Goal: Information Seeking & Learning: Learn about a topic

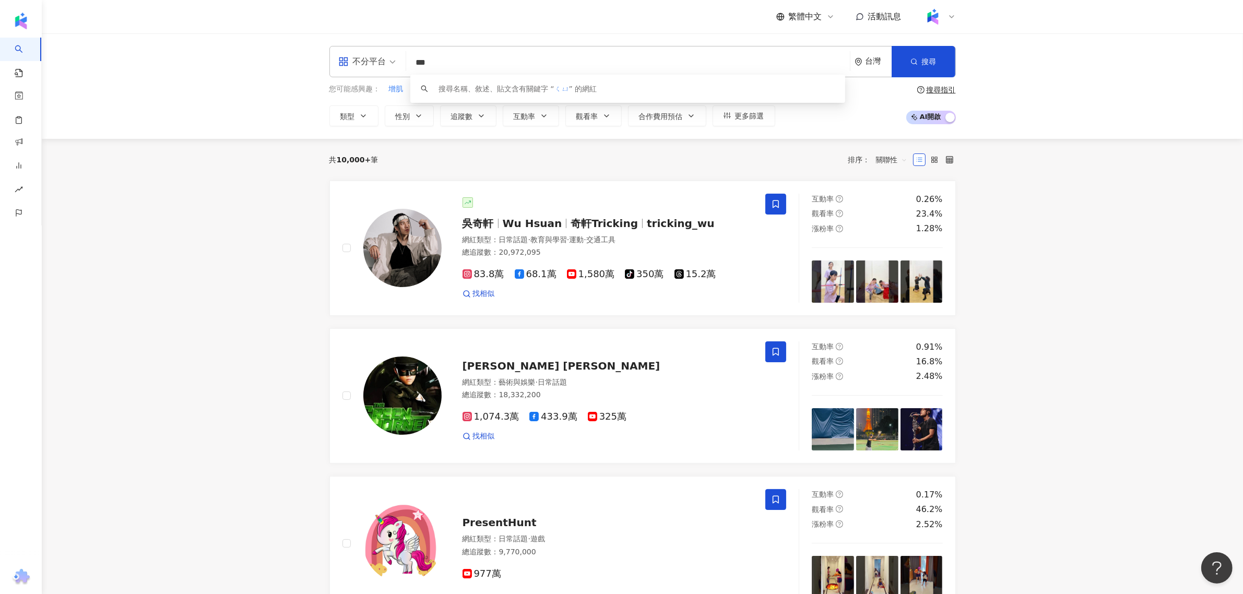
type input "*"
type input "****"
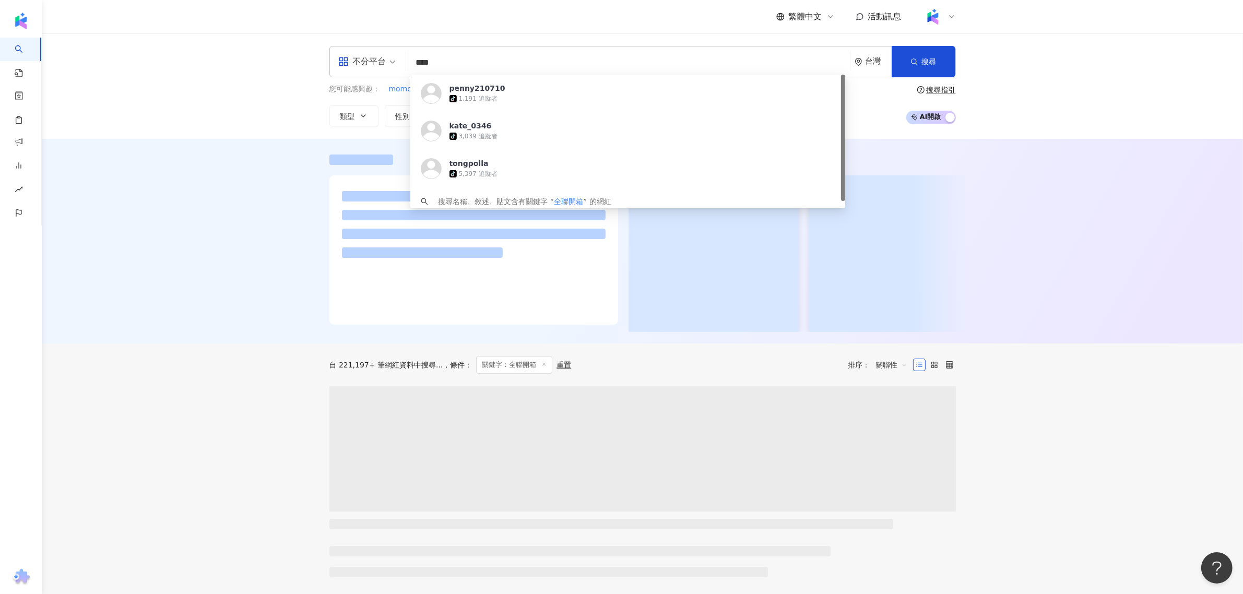
click at [250, 170] on div at bounding box center [642, 241] width 1201 height 205
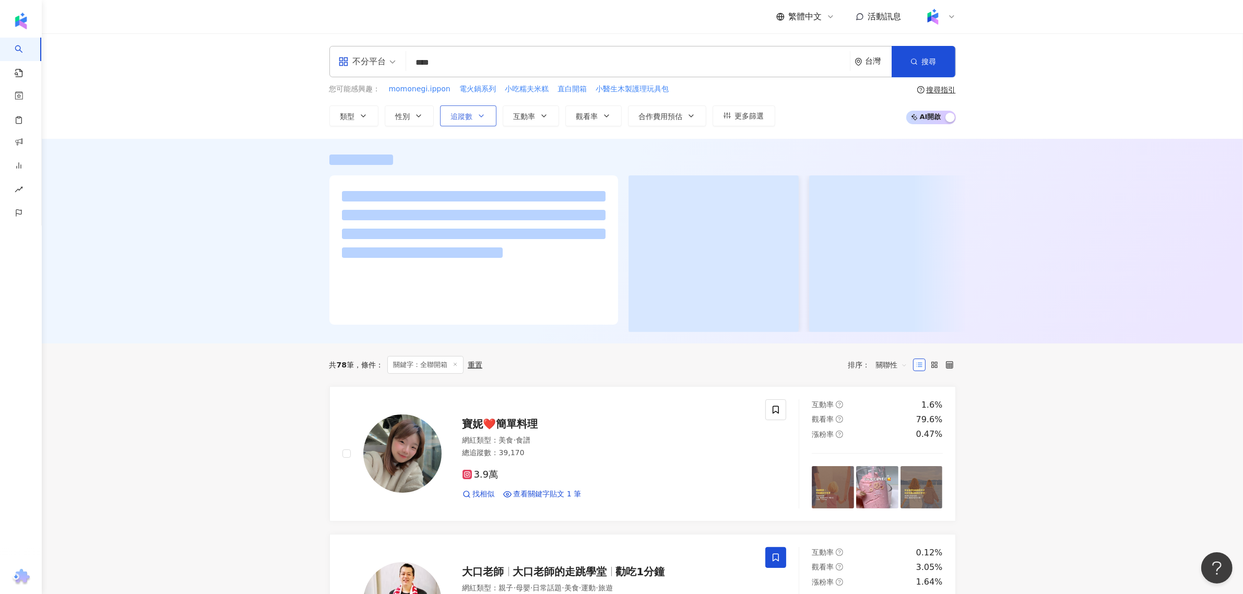
click at [470, 112] on span "追蹤數" at bounding box center [462, 116] width 22 height 8
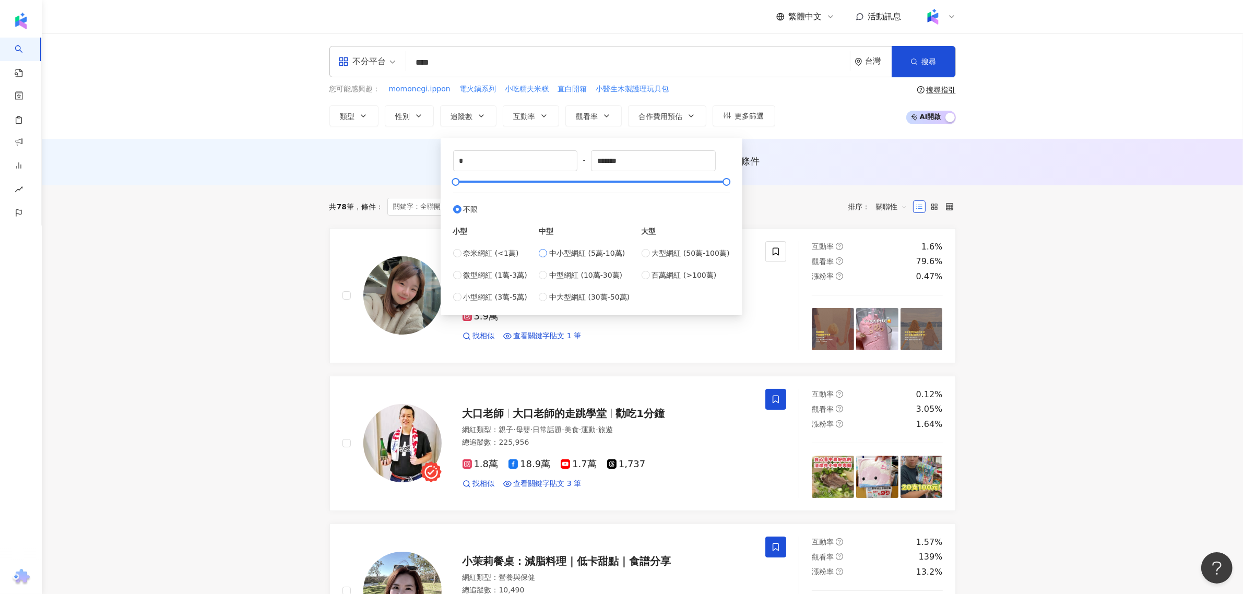
click at [557, 256] on span "中小型網紅 (5萬-10萬)" at bounding box center [587, 252] width 76 height 11
type input "*****"
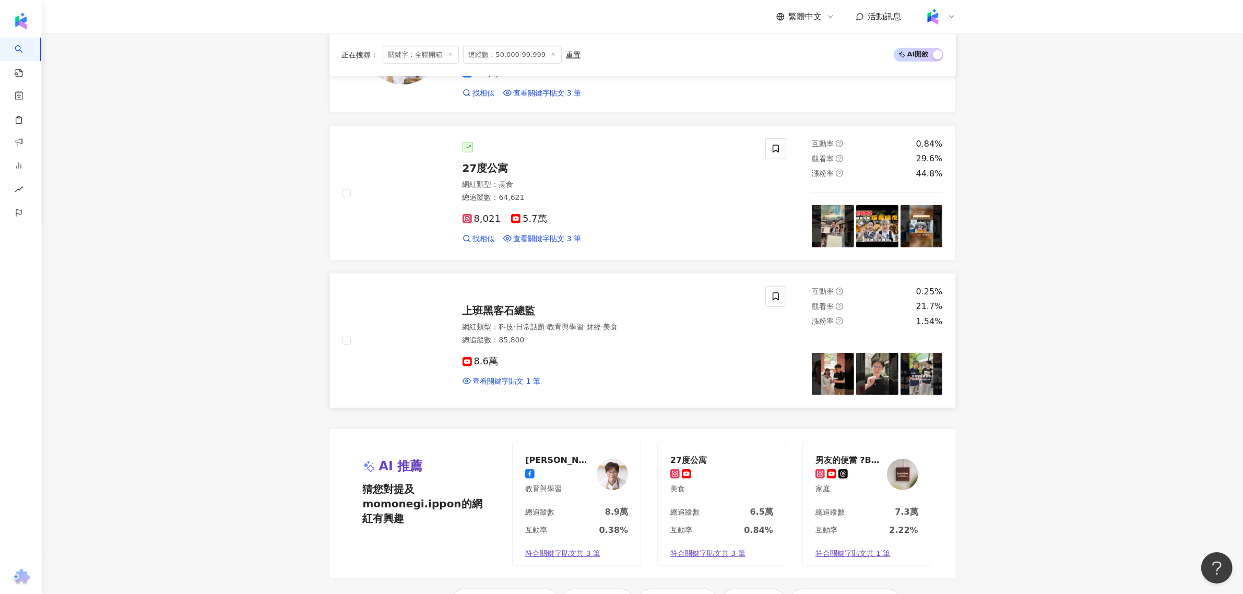
scroll to position [749, 0]
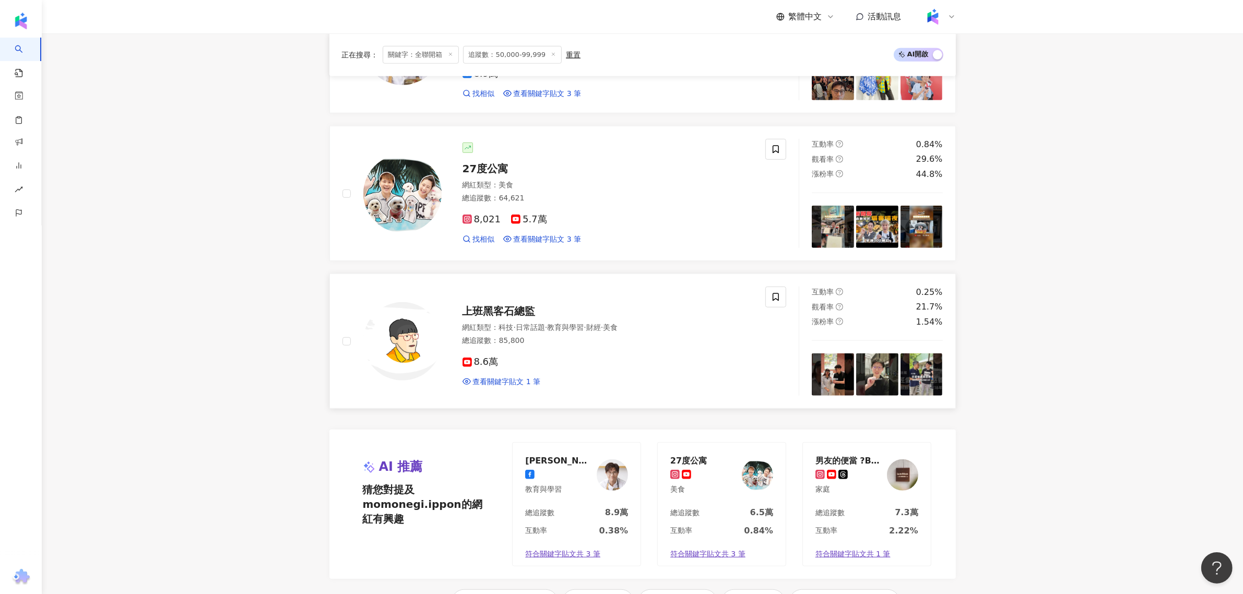
click at [507, 314] on span "上班黑客石總監" at bounding box center [498, 311] width 73 height 13
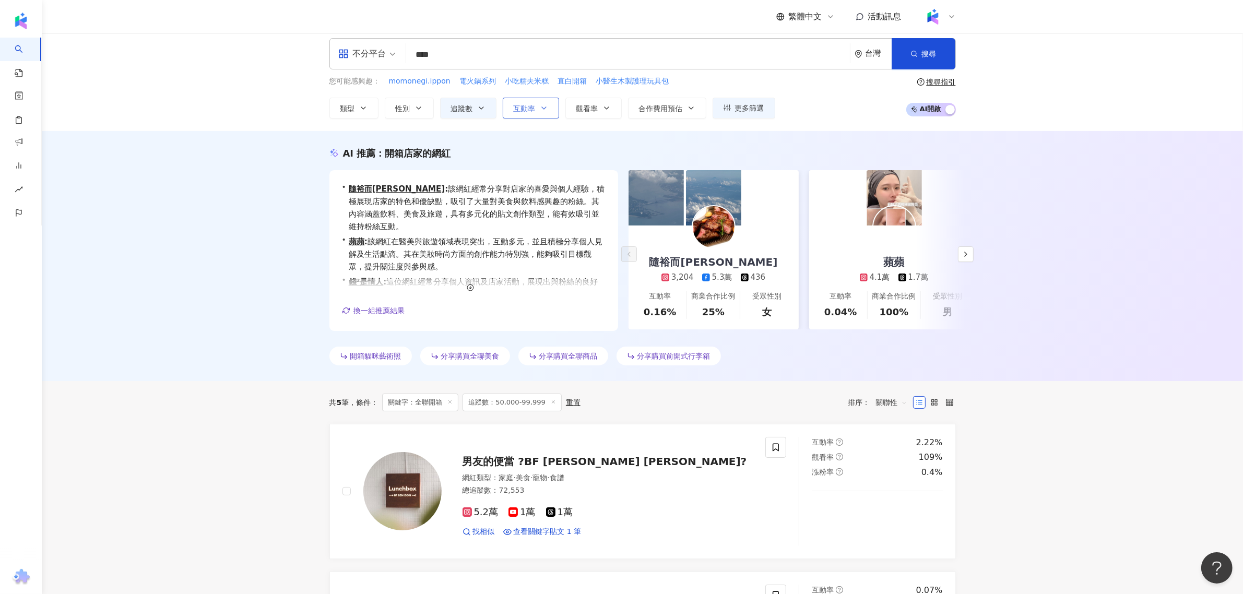
scroll to position [0, 0]
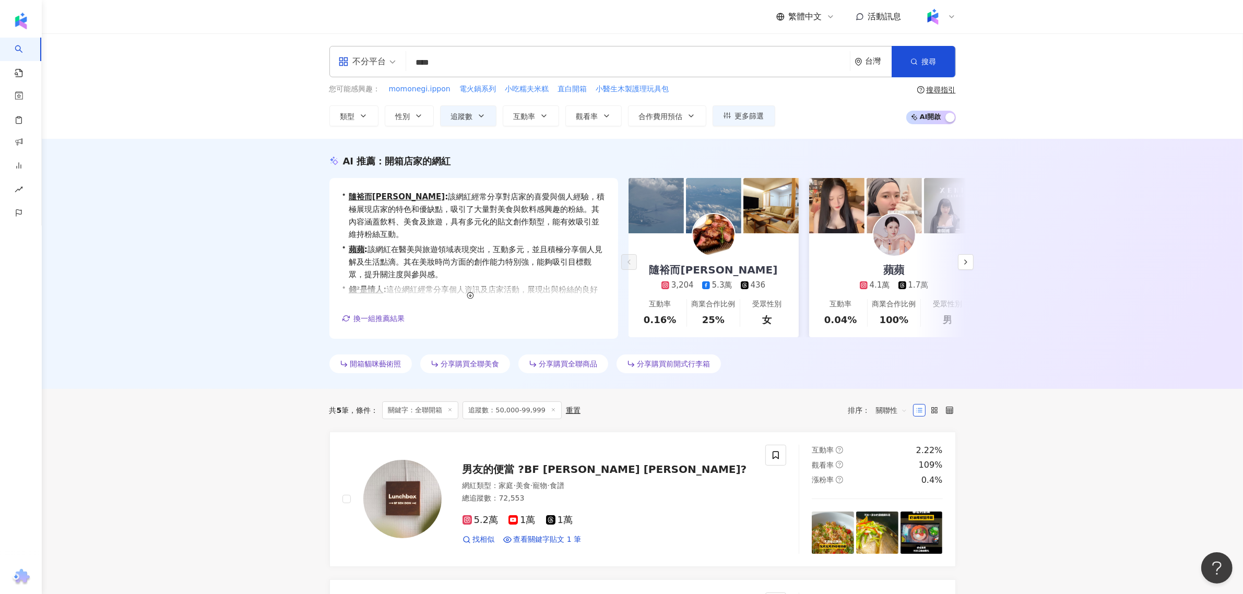
click at [502, 67] on input "****" at bounding box center [627, 63] width 435 height 20
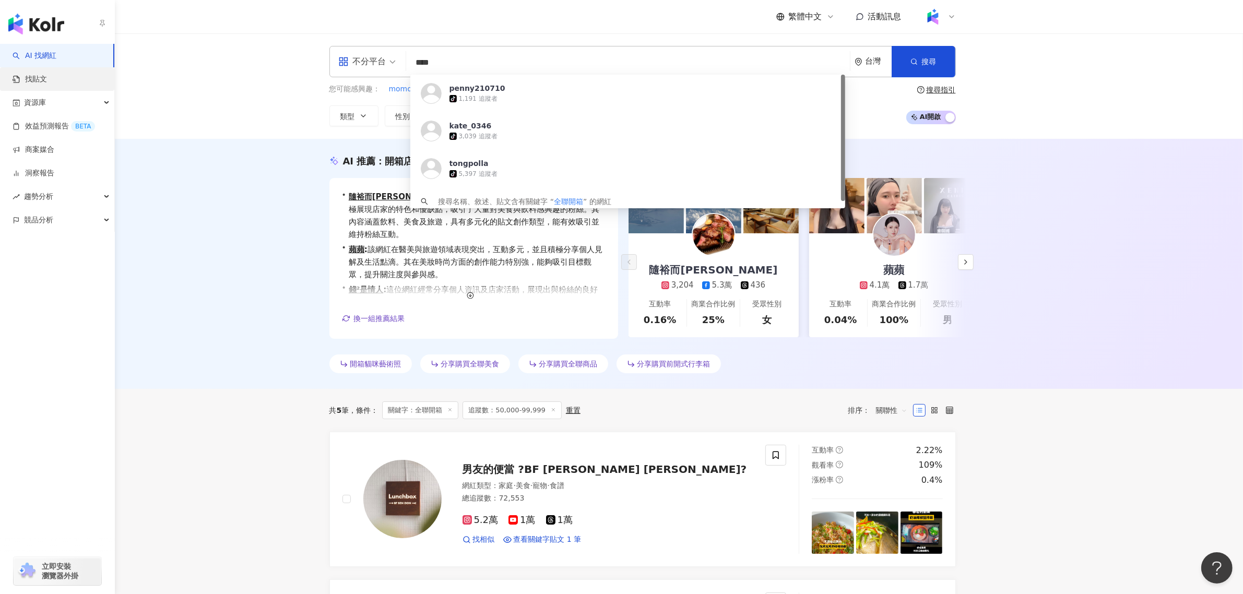
click at [38, 85] on link "找貼文" at bounding box center [30, 79] width 34 height 10
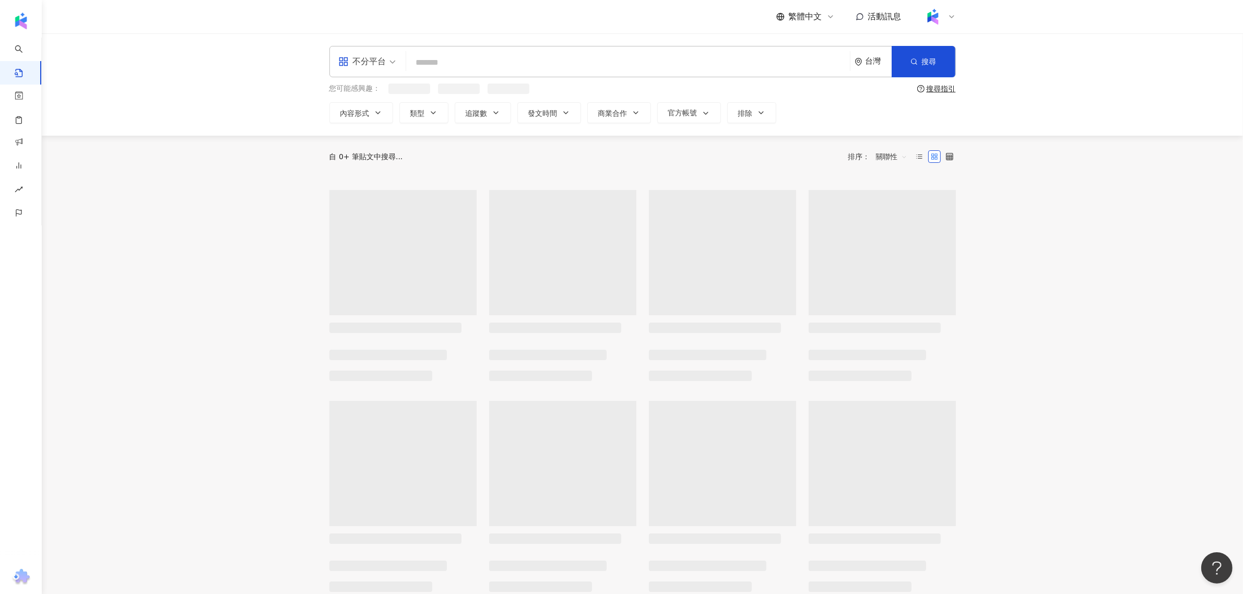
click at [507, 66] on input "search" at bounding box center [627, 62] width 435 height 22
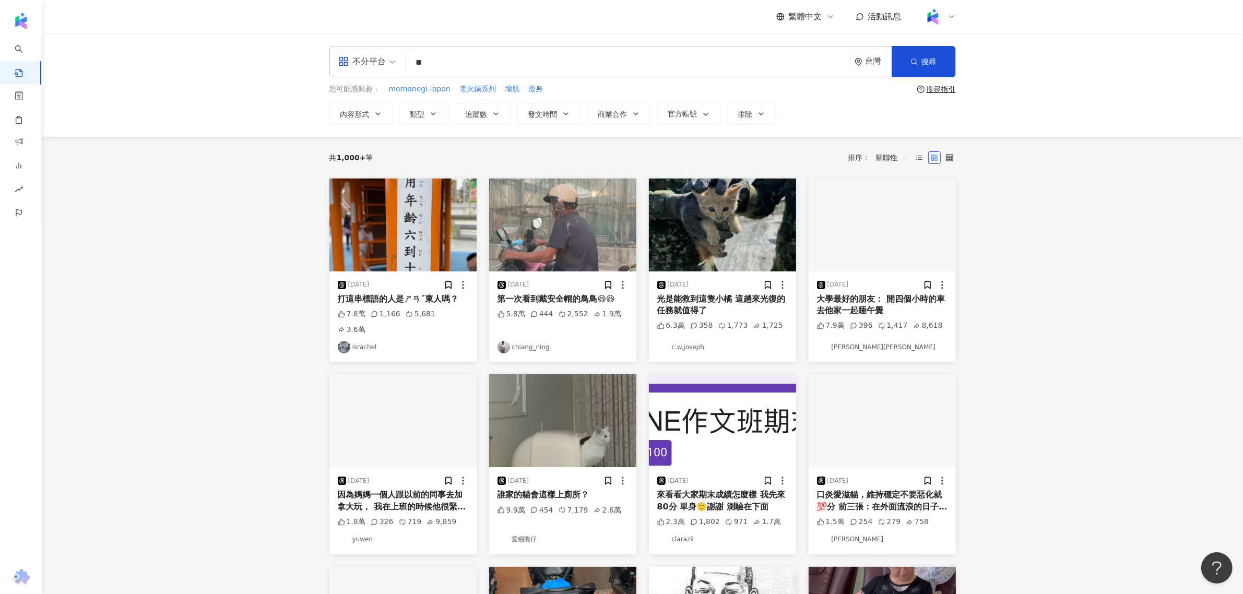
type input "*"
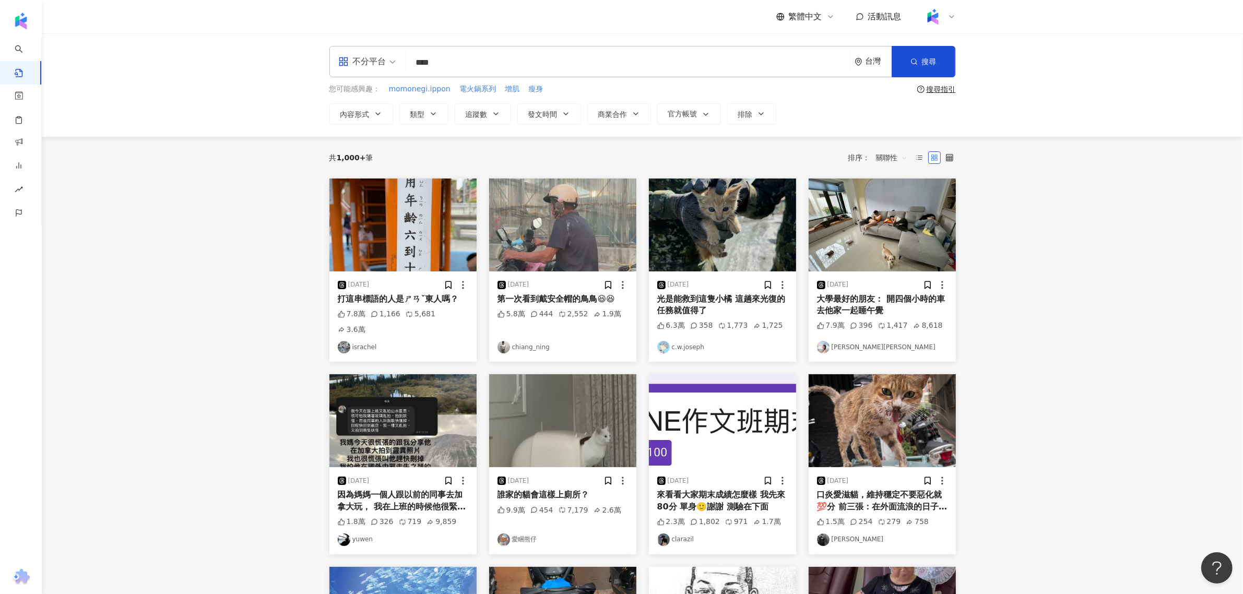
type input "****"
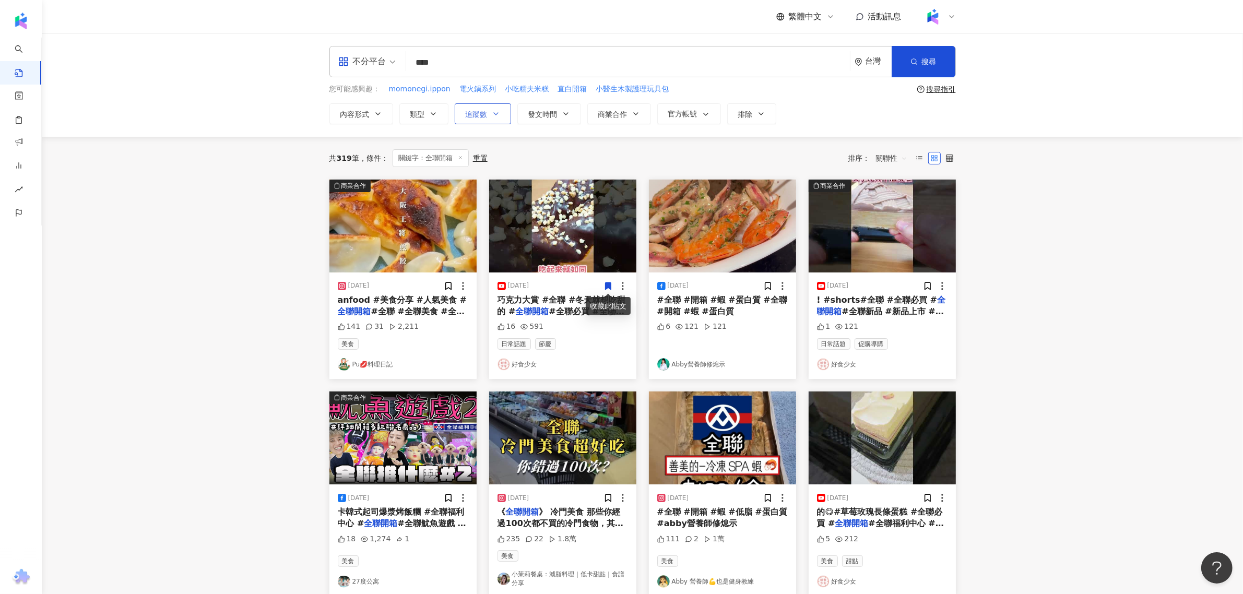
click at [490, 115] on button "追蹤數" at bounding box center [483, 113] width 56 height 21
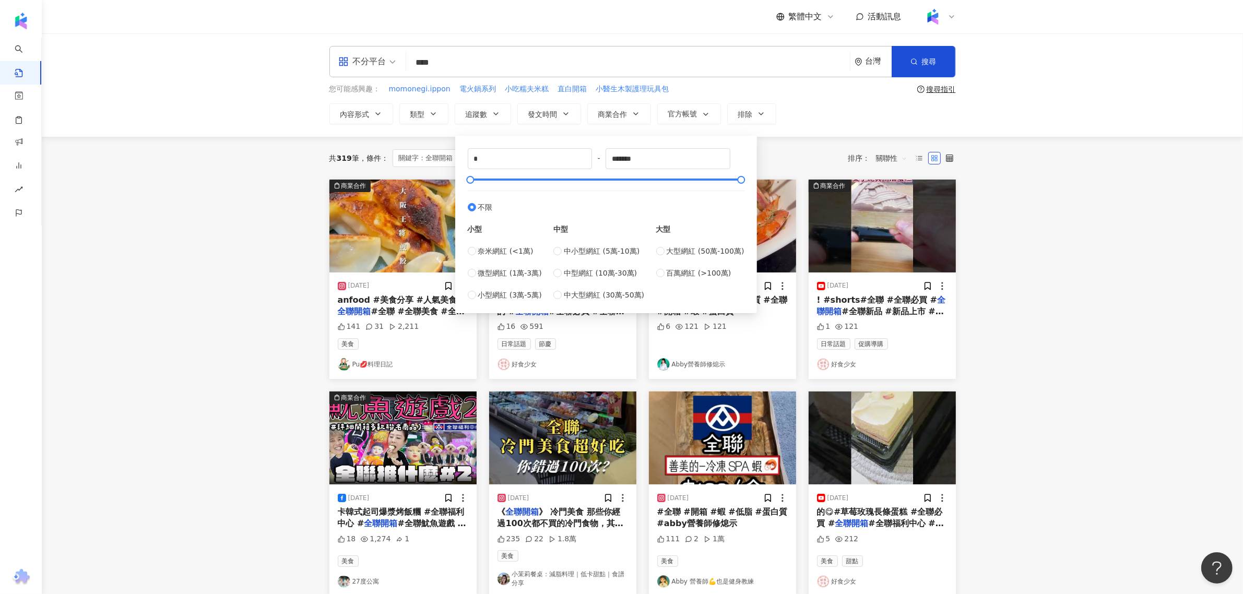
click at [570, 257] on div "中小型網紅 (5萬-10萬) 中型網紅 (10萬-30萬) 中大型網紅 (30萬-50萬)" at bounding box center [598, 272] width 91 height 55
type input "*****"
click at [1014, 250] on main "不分平台 **** 台灣 搜尋 您可能感興趣： momonegi.ippon 電火鍋系列 小吃糯夫米糕 直白開箱 小醫生木製護理玩具包 搜尋指引 內容形式 類…" at bounding box center [642, 462] width 1201 height 859
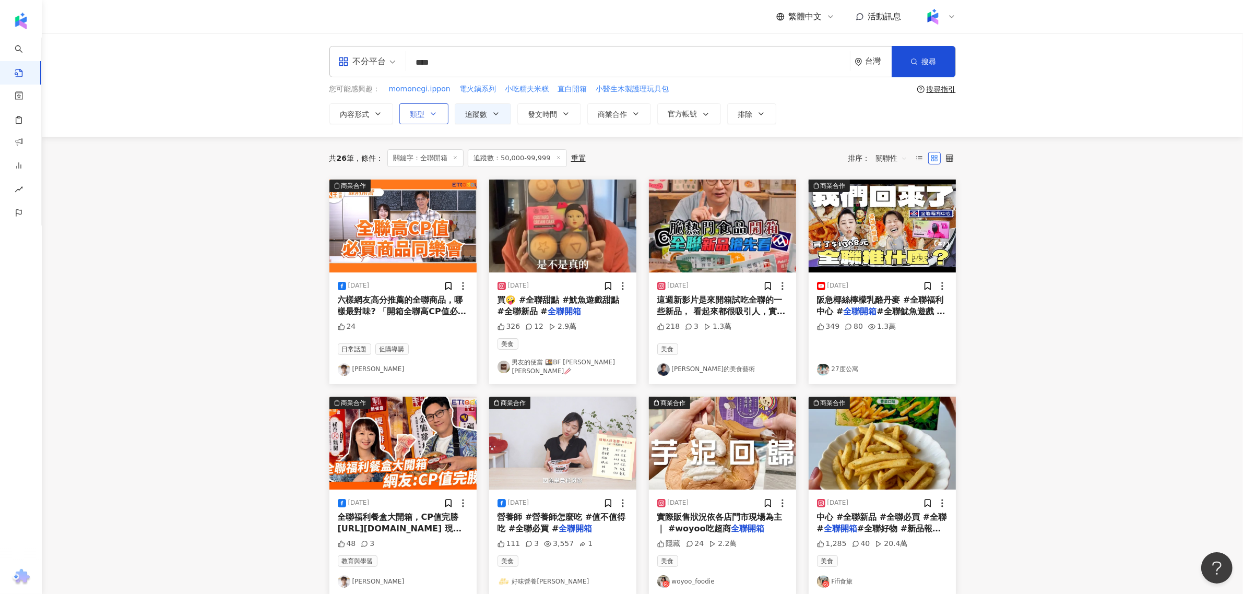
click at [419, 113] on span "類型" at bounding box center [417, 114] width 15 height 8
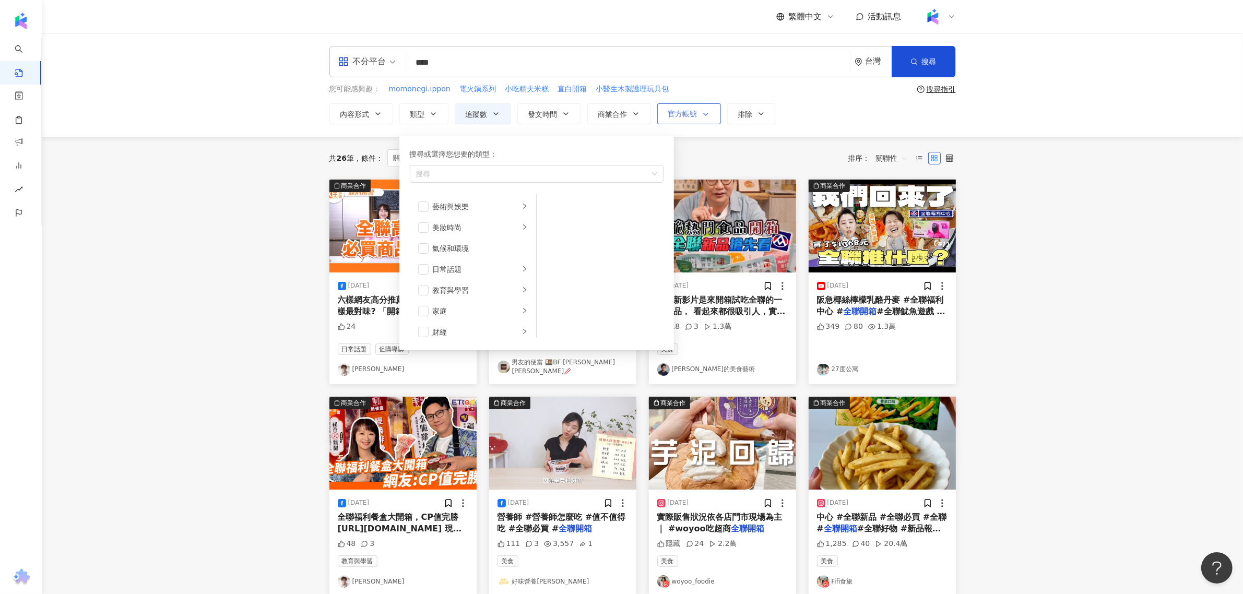
click at [676, 113] on span "官方帳號" at bounding box center [682, 114] width 29 height 8
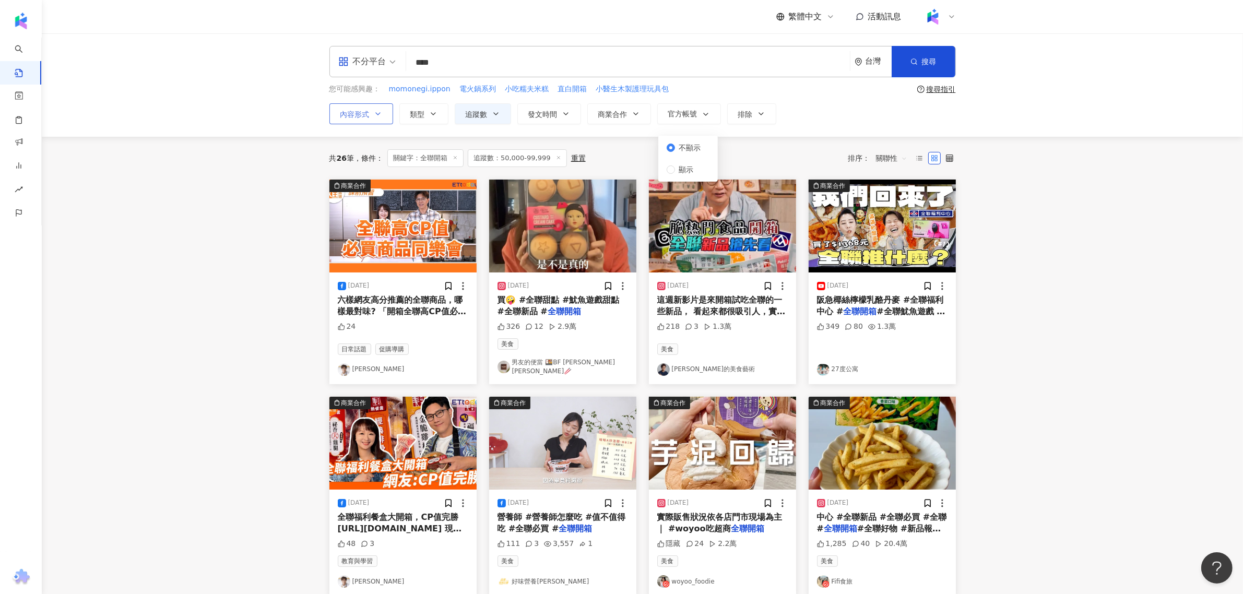
click at [368, 112] on span "內容形式" at bounding box center [354, 114] width 29 height 8
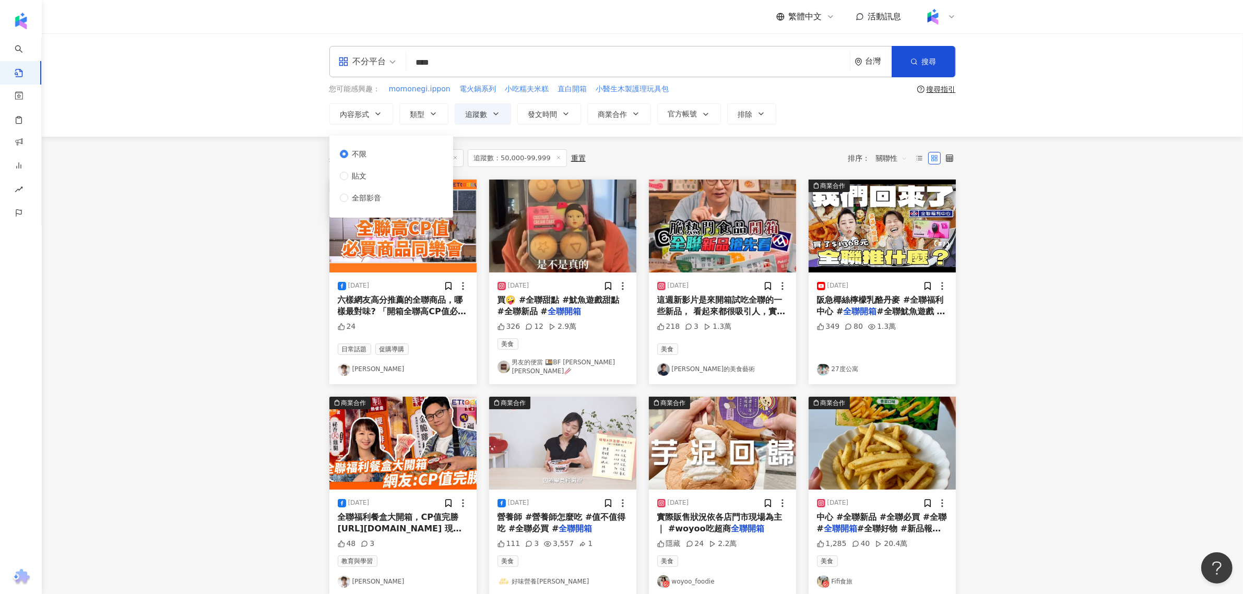
click at [803, 129] on div "不分平台 **** 台灣 搜尋 您可能感興趣： momonegi.ippon 電火鍋系列 小吃糯夫米糕 直白開箱 小醫生木製護理玩具包 搜尋指引 內容形式 類…" at bounding box center [642, 84] width 1201 height 103
click at [380, 64] on div "不分平台" at bounding box center [362, 61] width 48 height 17
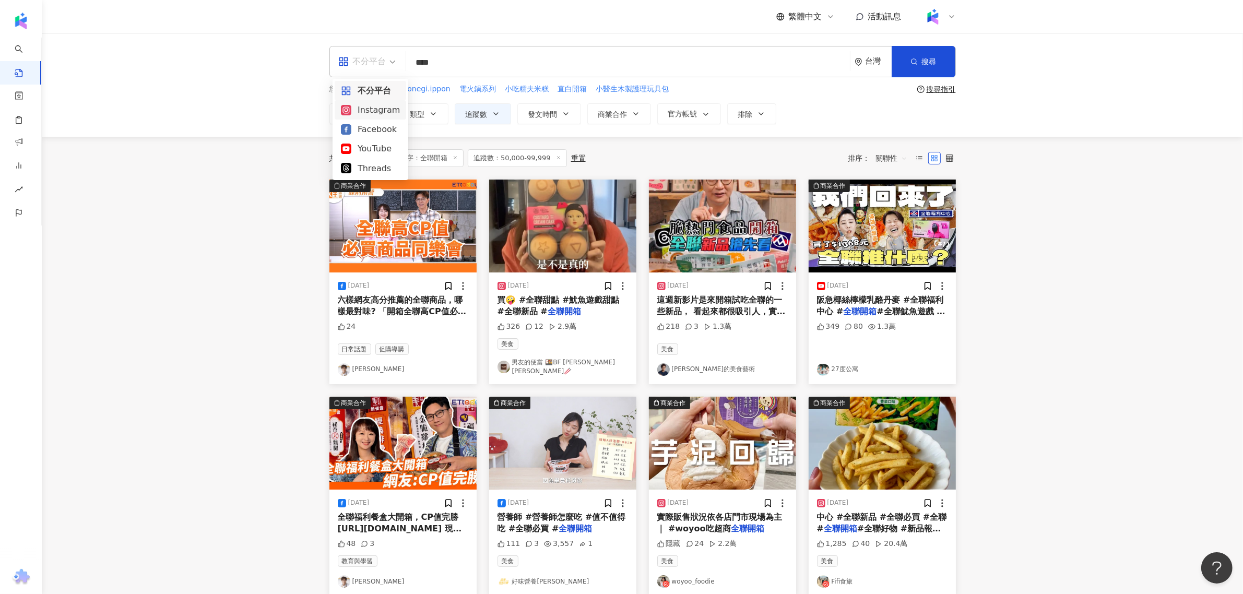
click at [387, 108] on div "Instagram" at bounding box center [370, 109] width 59 height 13
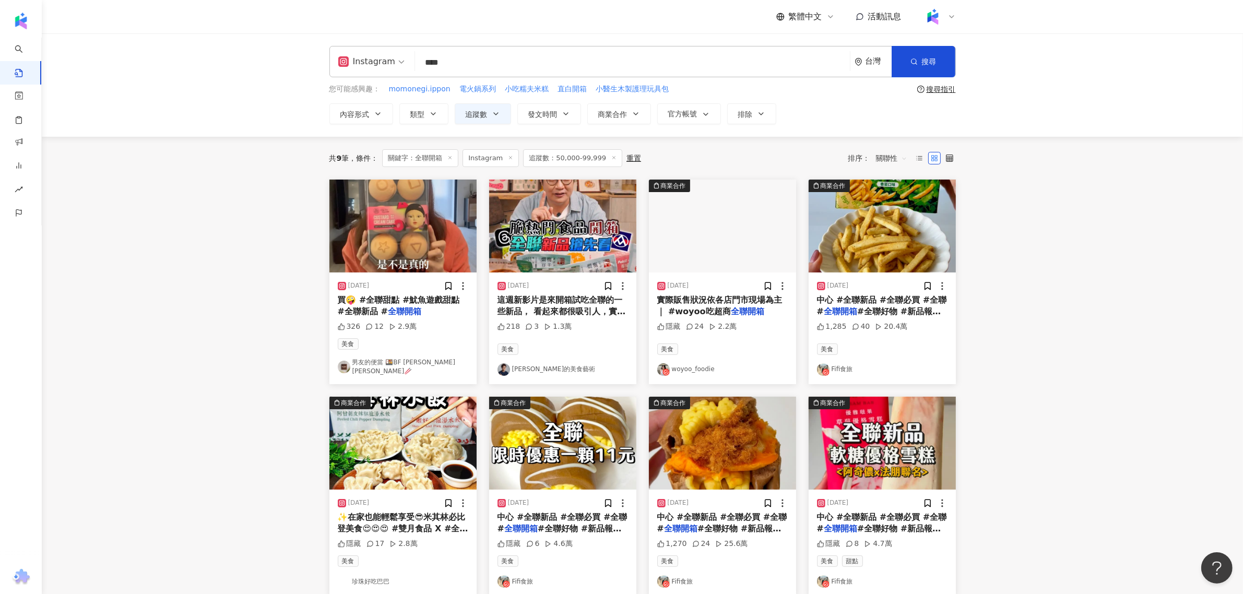
click at [568, 311] on span "這週新影片是來開箱試吃全聯的一些新品， 看起來都很吸引人，實際上有哪些好吃? 沒買過，不知道裡面是什麼料? 沒吃過，不知道是什麼味道? 跟著我一起嘗試，有喜歡…" at bounding box center [562, 352] width 130 height 115
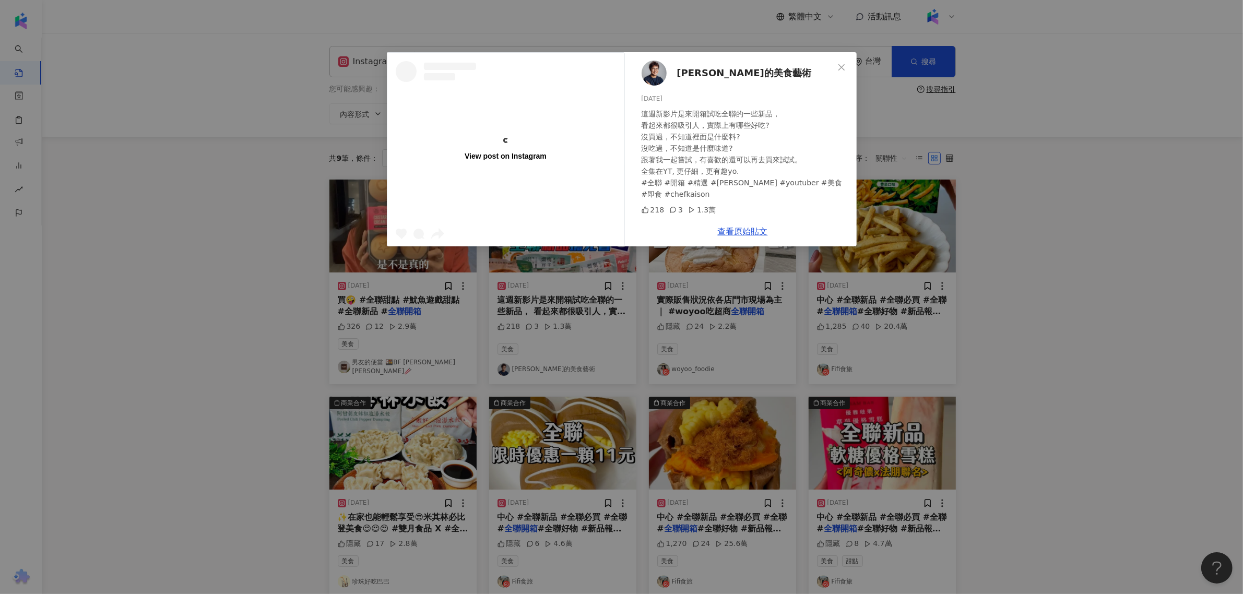
click at [688, 66] on span "孫榮的美食藝術" at bounding box center [744, 73] width 134 height 15
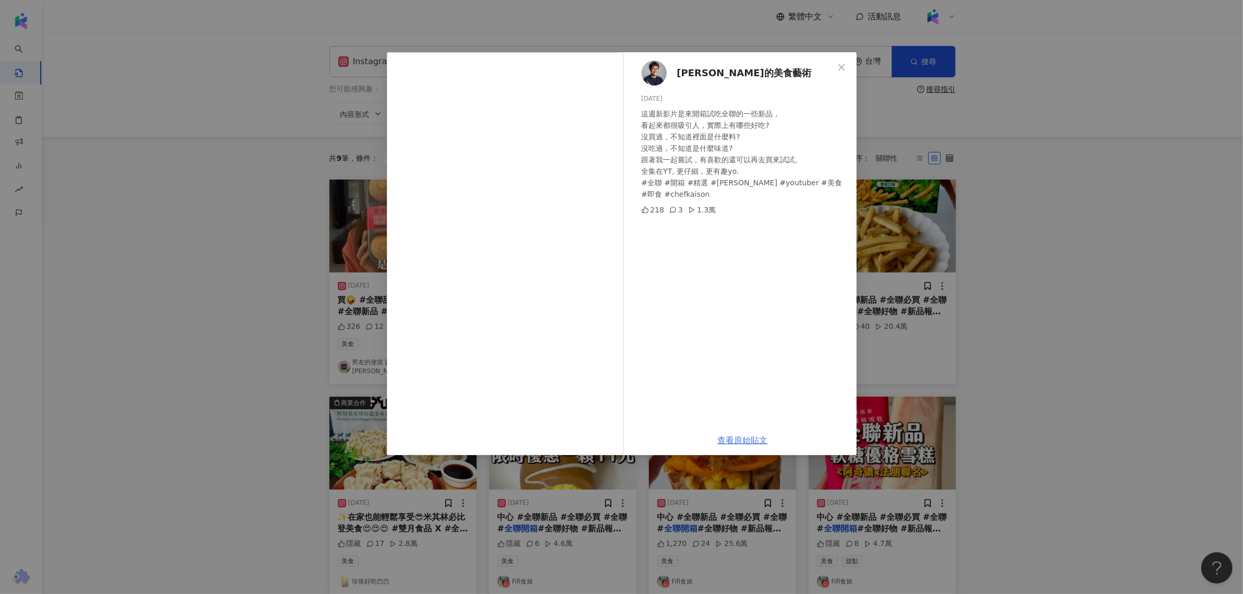
click at [754, 436] on link "查看原始貼文" at bounding box center [743, 440] width 50 height 10
click at [1048, 227] on div "孫榮的美食藝術 2025/8/15 這週新影片是來開箱試吃全聯的一些新品， 看起來都很吸引人，實際上有哪些好吃? 沒買過，不知道裡面是什麼料? 沒吃過，不知道…" at bounding box center [621, 297] width 1243 height 594
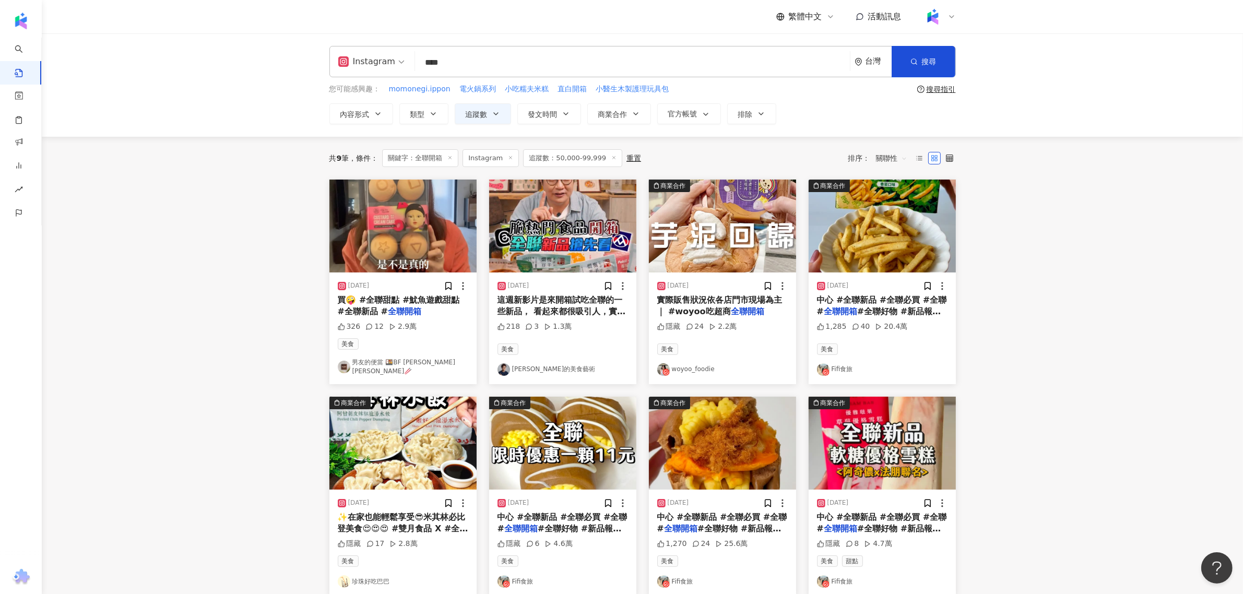
click at [431, 56] on input "****" at bounding box center [632, 62] width 426 height 22
click at [433, 59] on input "****" at bounding box center [632, 62] width 426 height 22
click at [436, 59] on input "****" at bounding box center [632, 62] width 426 height 22
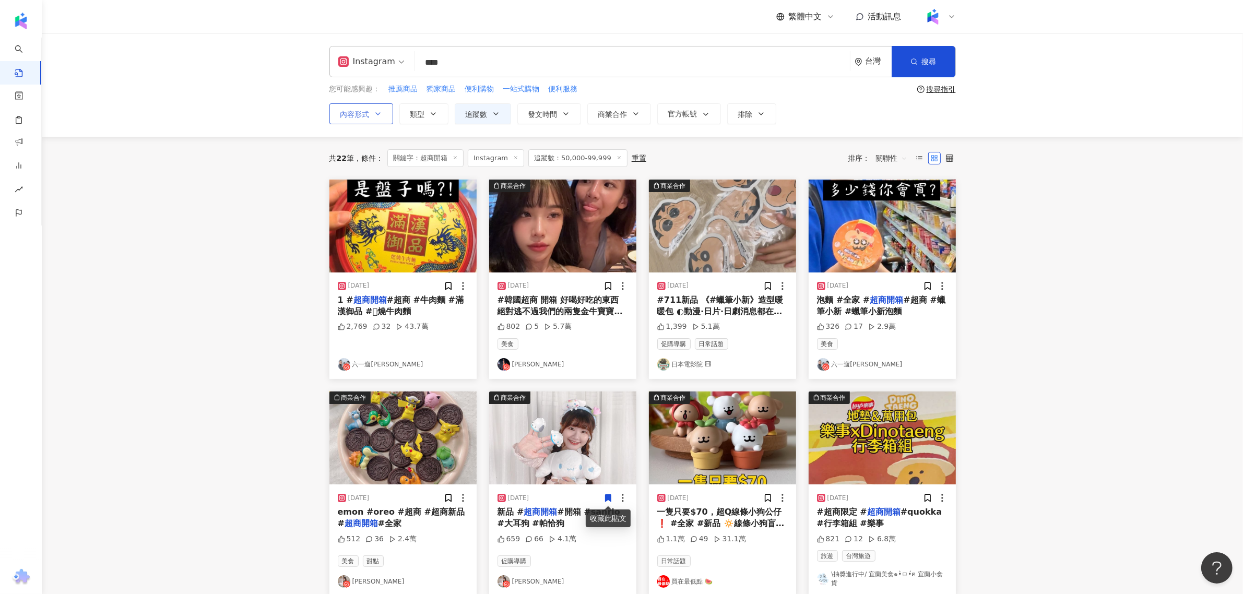
click at [378, 119] on button "內容形式" at bounding box center [361, 113] width 64 height 21
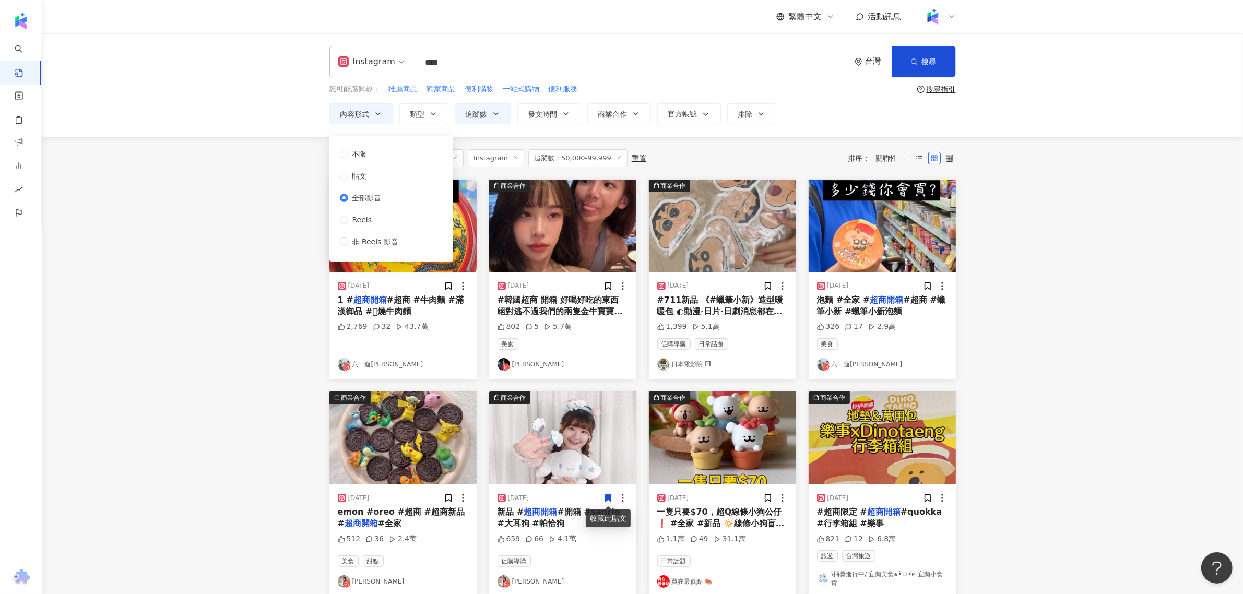
click at [1058, 195] on main "Instagram **** 台灣 搜尋 您可能感興趣： 推薦商品 獨家商品 便利購物 一站式購物 便利服務 搜尋指引 內容形式 類型 追蹤數 發文時間 商業…" at bounding box center [642, 465] width 1201 height 864
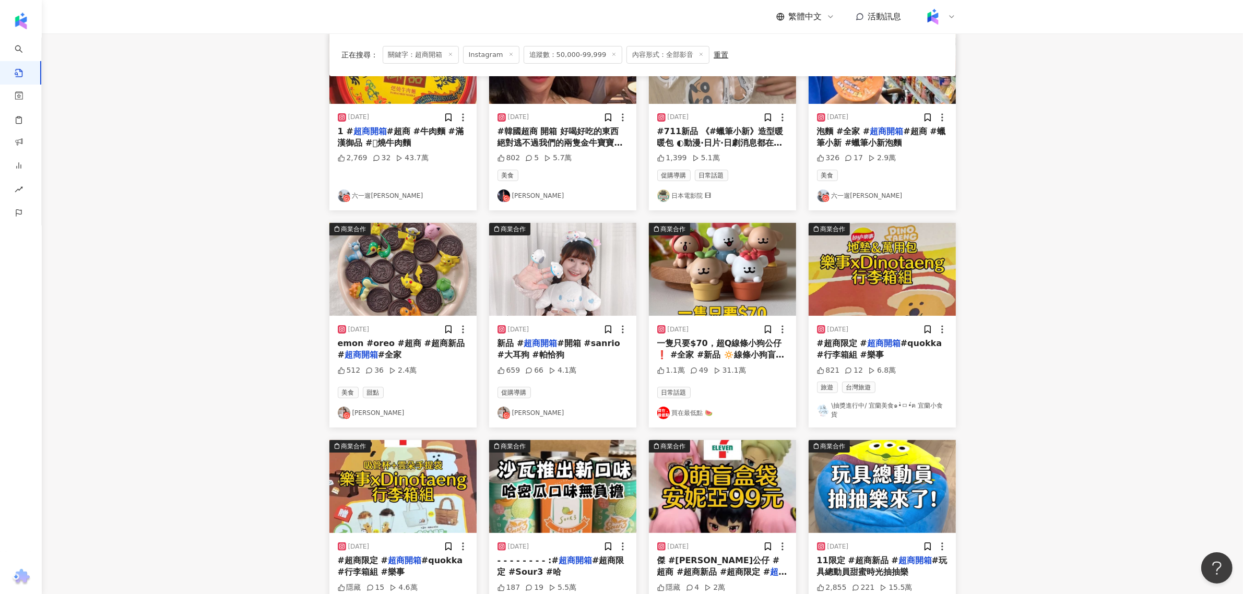
scroll to position [196, 0]
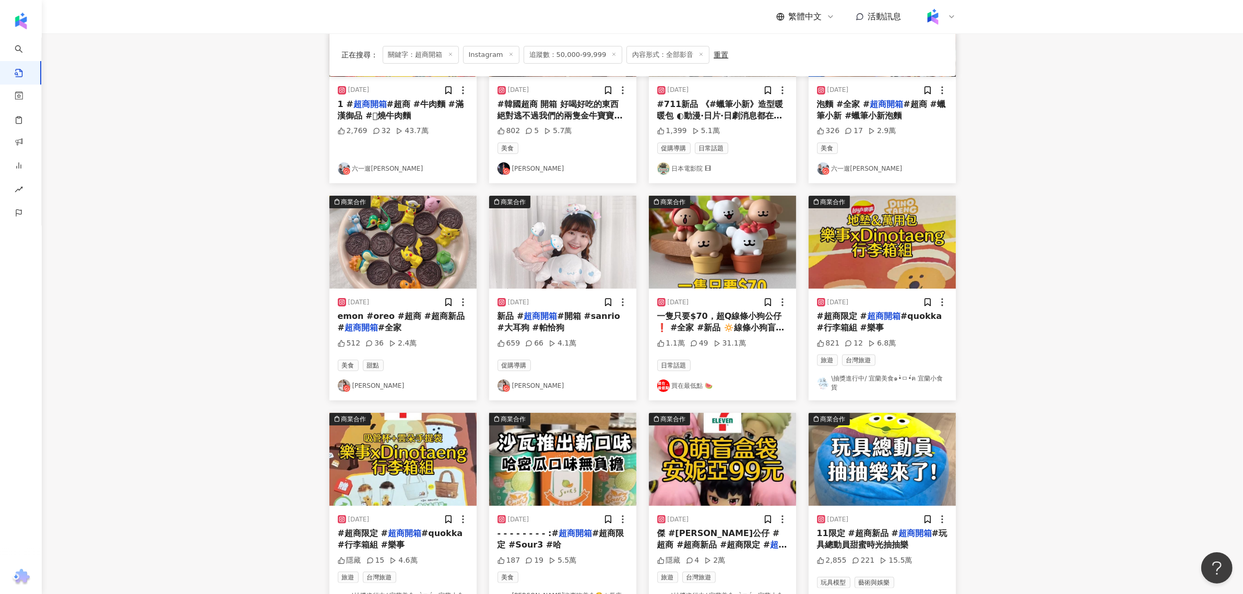
click at [526, 388] on link "Doris 毛毛" at bounding box center [562, 385] width 130 height 13
click at [533, 252] on img "button" at bounding box center [562, 242] width 147 height 93
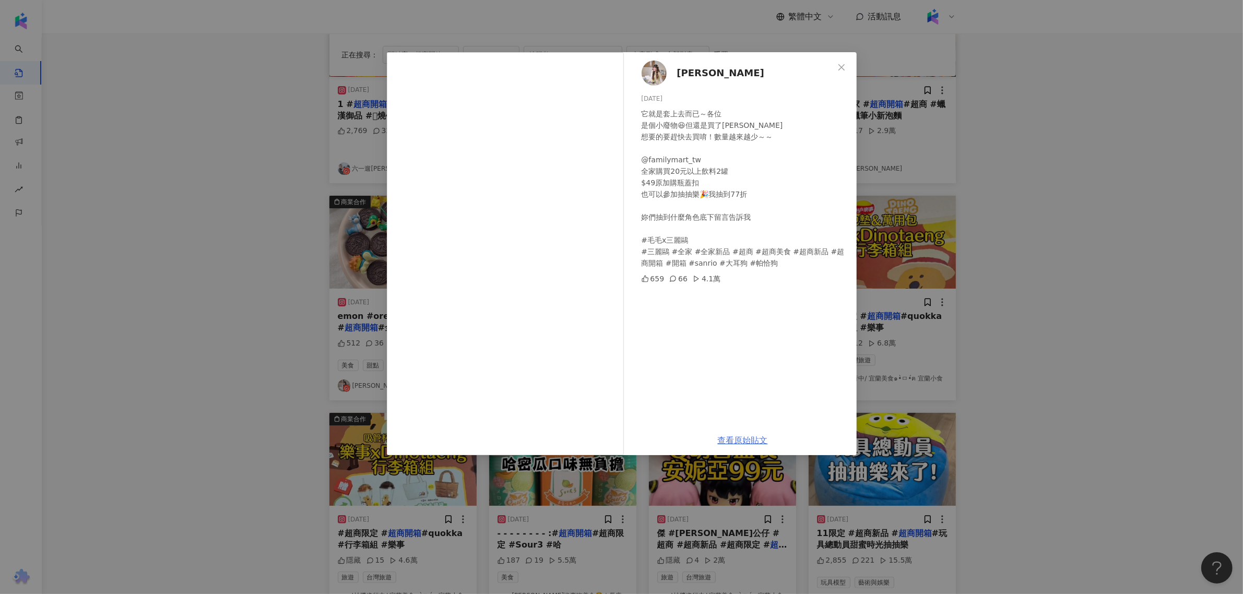
click at [737, 435] on link "查看原始貼文" at bounding box center [743, 440] width 50 height 10
click at [927, 209] on div "Doris 毛毛 2024/6/12 它就是套上去而已～各位 是個小廢物😆但還是買了哈哈哈 想要的要趕快去買唷！數量越來越少～～ @familymart_tw…" at bounding box center [621, 297] width 1243 height 594
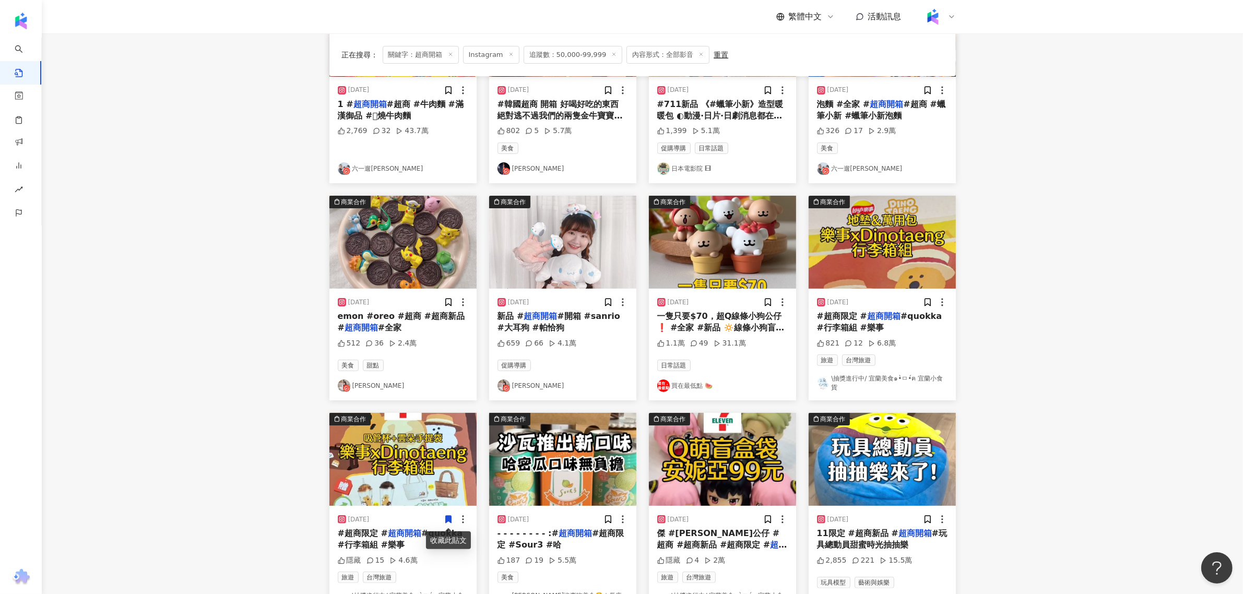
scroll to position [326, 0]
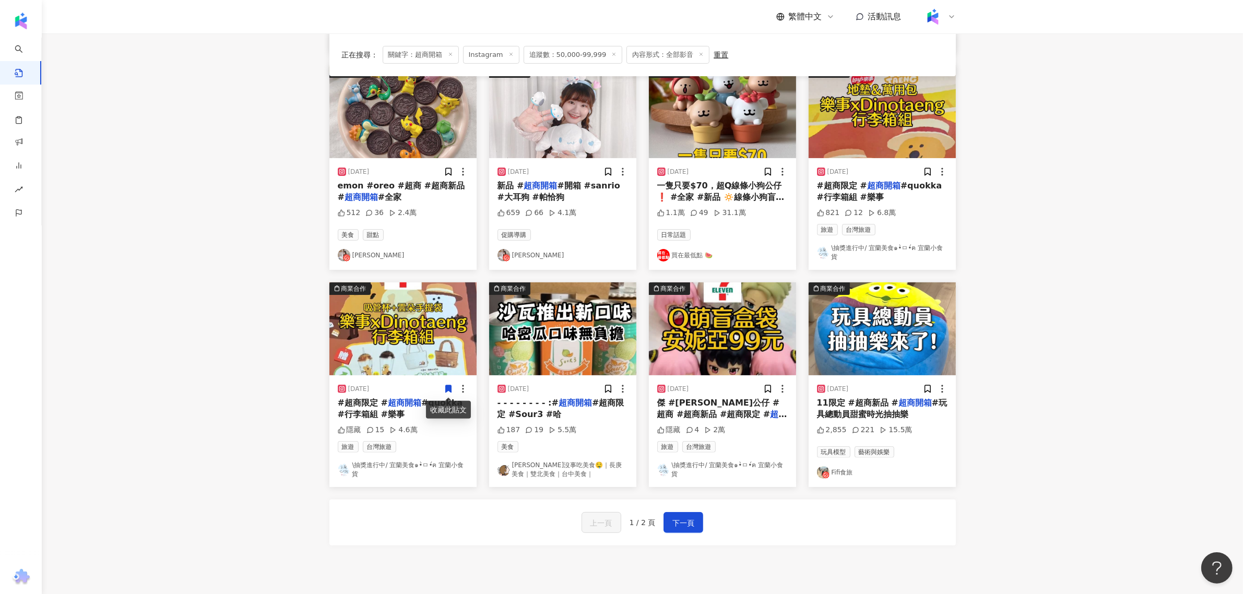
click at [577, 468] on link "嫻嫻沒事吃美食🤤｜長庚美食｜雙北美食｜台中美食｜" at bounding box center [562, 470] width 130 height 18
click at [580, 357] on img "button" at bounding box center [562, 328] width 147 height 93
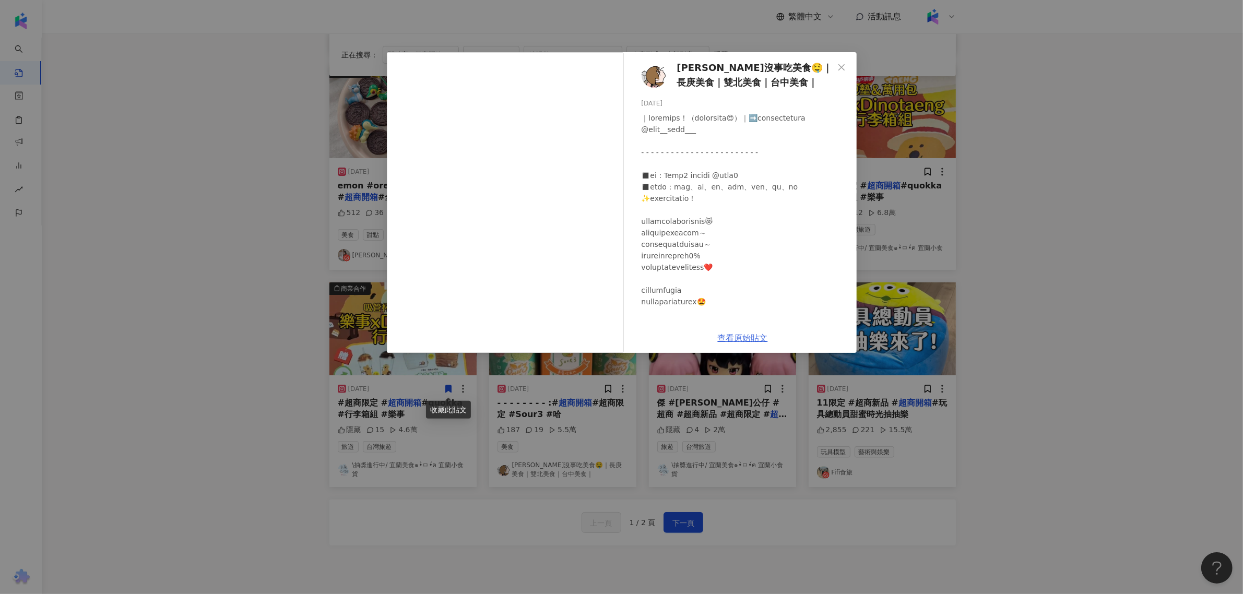
click at [763, 338] on link "查看原始貼文" at bounding box center [743, 338] width 50 height 10
click at [747, 338] on link "查看原始貼文" at bounding box center [743, 338] width 50 height 10
click at [836, 53] on div "嫻嫻沒事吃美食🤤｜長庚美食｜雙北美食｜台中美食｜ 2024/1/25 187 19 5.5萬" at bounding box center [743, 187] width 228 height 271
click at [1154, 259] on div "嫻嫻沒事吃美食🤤｜長庚美食｜雙北美食｜台中美食｜ 2024/1/25 187 19 5.5萬 查看原始貼文" at bounding box center [621, 297] width 1243 height 594
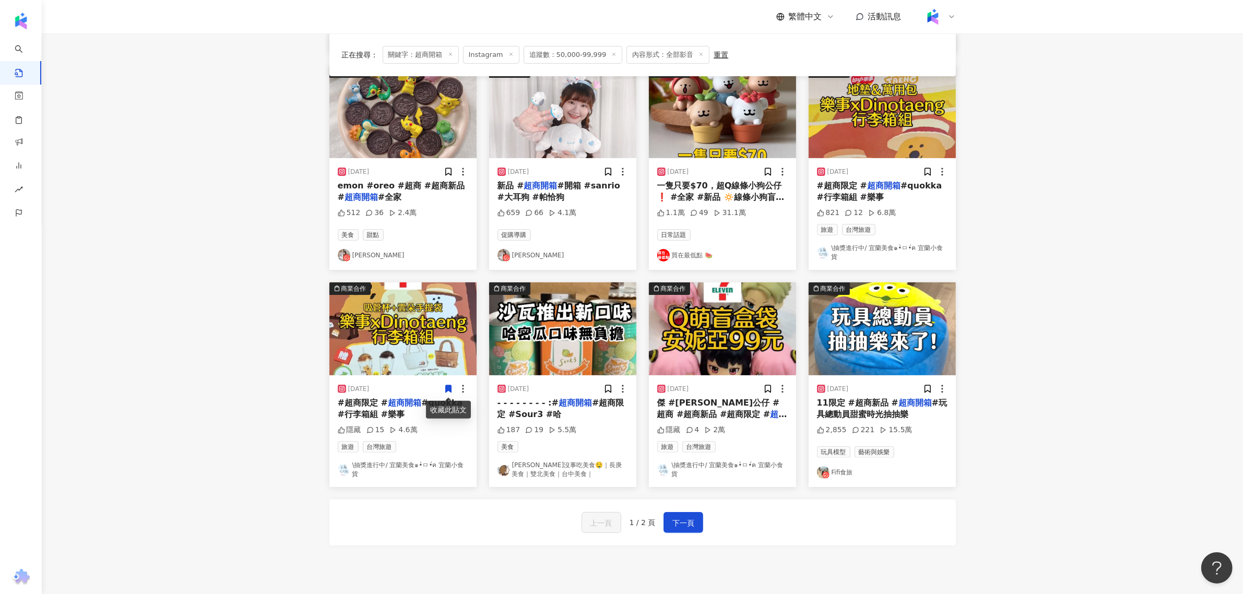
click at [710, 364] on img "button" at bounding box center [722, 328] width 147 height 93
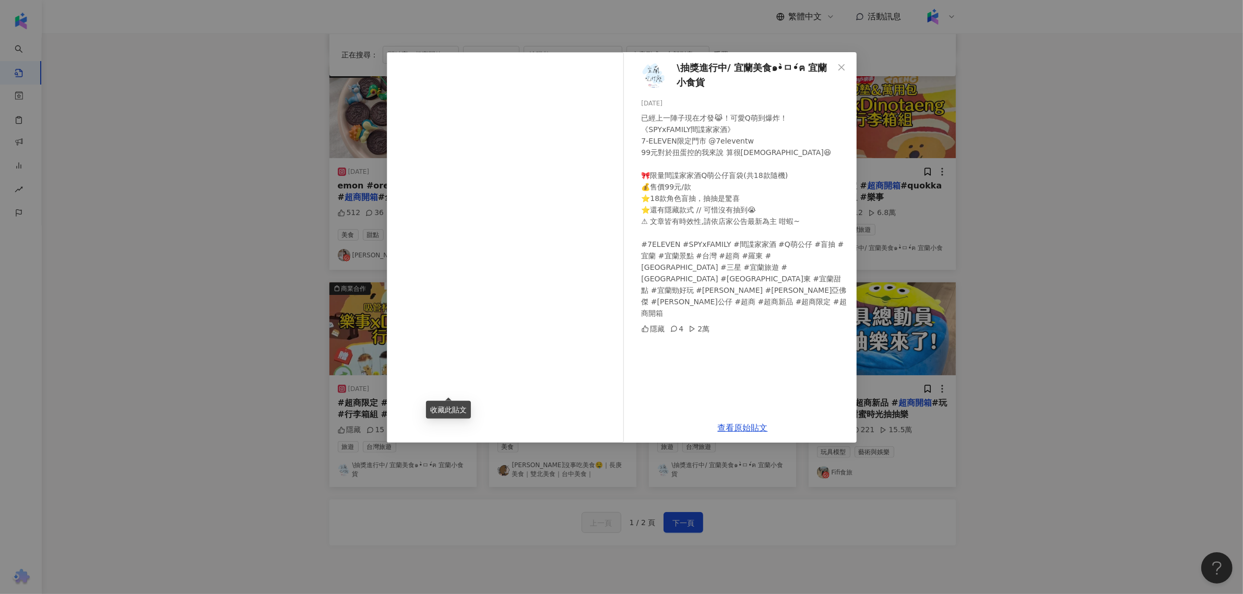
click at [719, 66] on span "\抽獎進行中/ 宜蘭美食๑•̀ㅁ•́ฅ 宜蘭小食貨" at bounding box center [755, 76] width 157 height 30
click at [941, 433] on div "\抽獎進行中/ 宜蘭美食๑•̀ㅁ•́ฅ 宜蘭小食貨 2025/7/18 已經上一陣子現在才發😹！可愛Q萌到爆炸！ 《SPYxFAMILY間諜家家酒》 7-EL…" at bounding box center [621, 297] width 1243 height 594
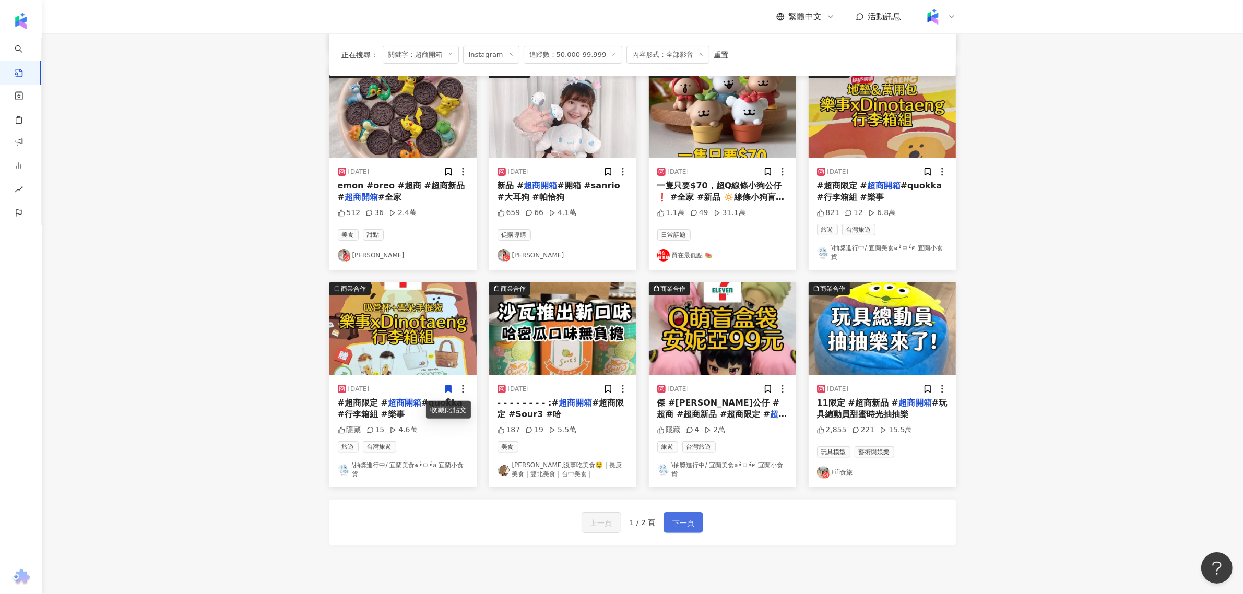
click at [689, 513] on button "下一頁" at bounding box center [683, 522] width 40 height 21
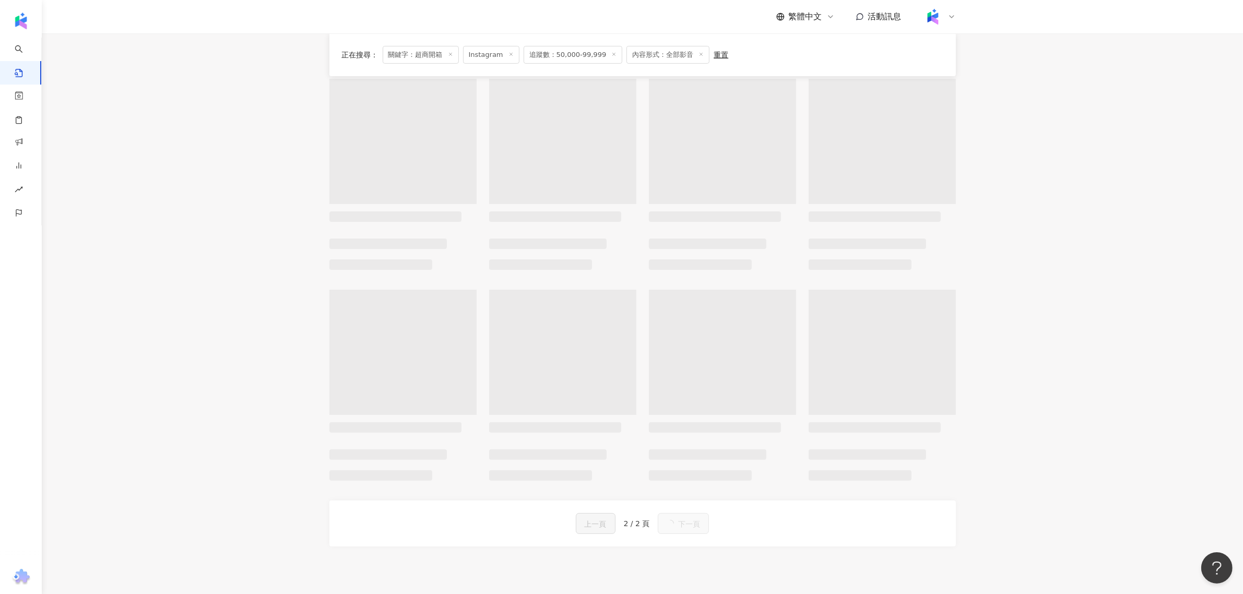
scroll to position [0, 0]
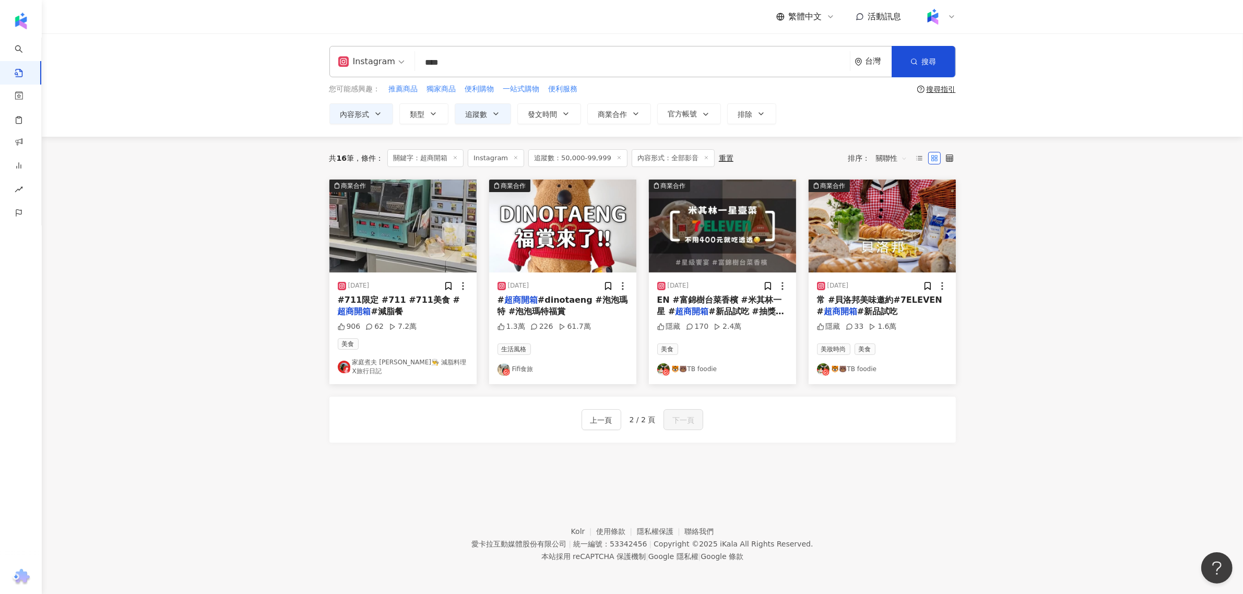
click at [410, 364] on link "家庭煮夫 尚恩👨‍🍳 減脂料理X旅行日記" at bounding box center [403, 367] width 130 height 18
click at [413, 227] on img "button" at bounding box center [402, 226] width 147 height 93
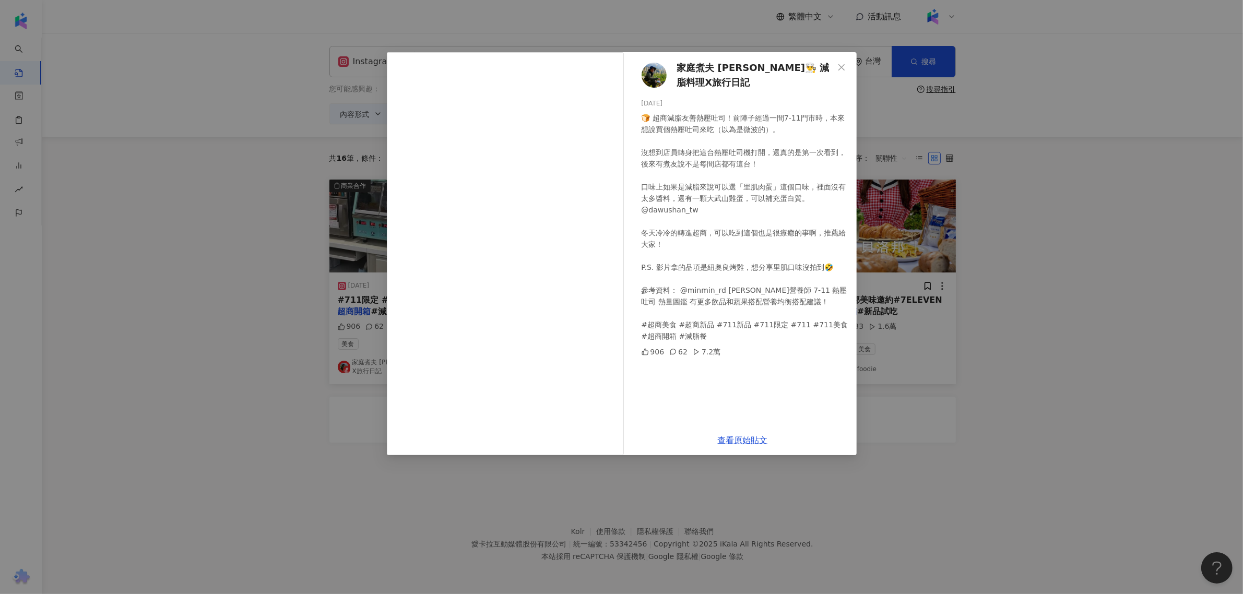
click at [729, 68] on span "家庭煮夫 尚恩👨‍🍳 減脂料理X旅行日記" at bounding box center [755, 76] width 157 height 30
drag, startPoint x: 768, startPoint y: 440, endPoint x: 760, endPoint y: 441, distance: 8.0
click at [764, 440] on div "查看原始貼文" at bounding box center [743, 440] width 228 height 30
click at [759, 441] on link "查看原始貼文" at bounding box center [743, 440] width 50 height 10
click at [982, 309] on div "家庭煮夫 尚恩👨‍🍳 減脂料理X旅行日記 2025/1/21 🍞 超商減脂友善熱壓吐司！前陣子經過一間7-11門市時，本來想說買個熱壓吐司來吃（以為是微波的）…" at bounding box center [621, 297] width 1243 height 594
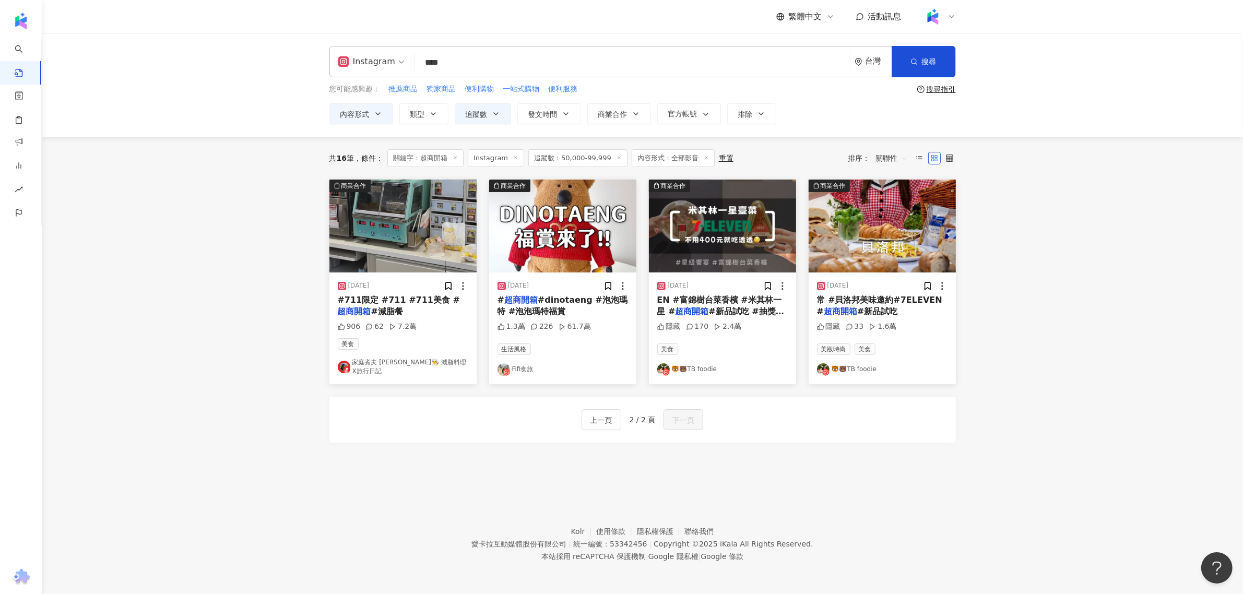
click at [703, 365] on link "🐯🐻TB foodie" at bounding box center [722, 369] width 130 height 13
click at [486, 51] on input "****" at bounding box center [632, 62] width 426 height 22
click at [486, 60] on input "****" at bounding box center [632, 62] width 426 height 22
type input "**"
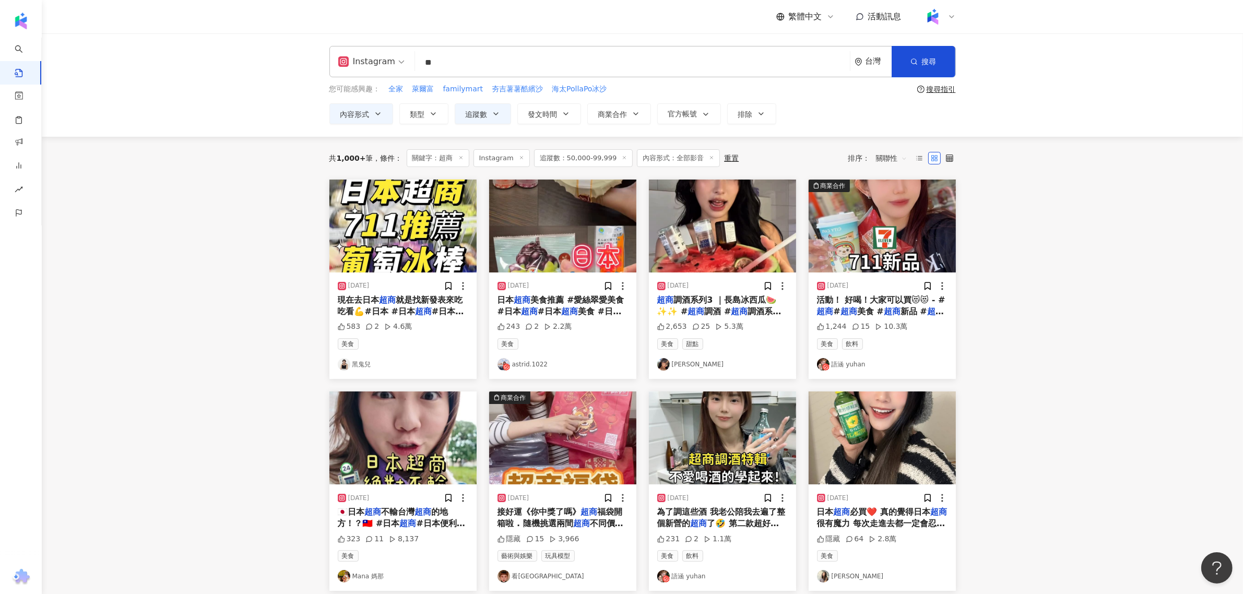
click at [852, 316] on mark "超商" at bounding box center [848, 311] width 17 height 10
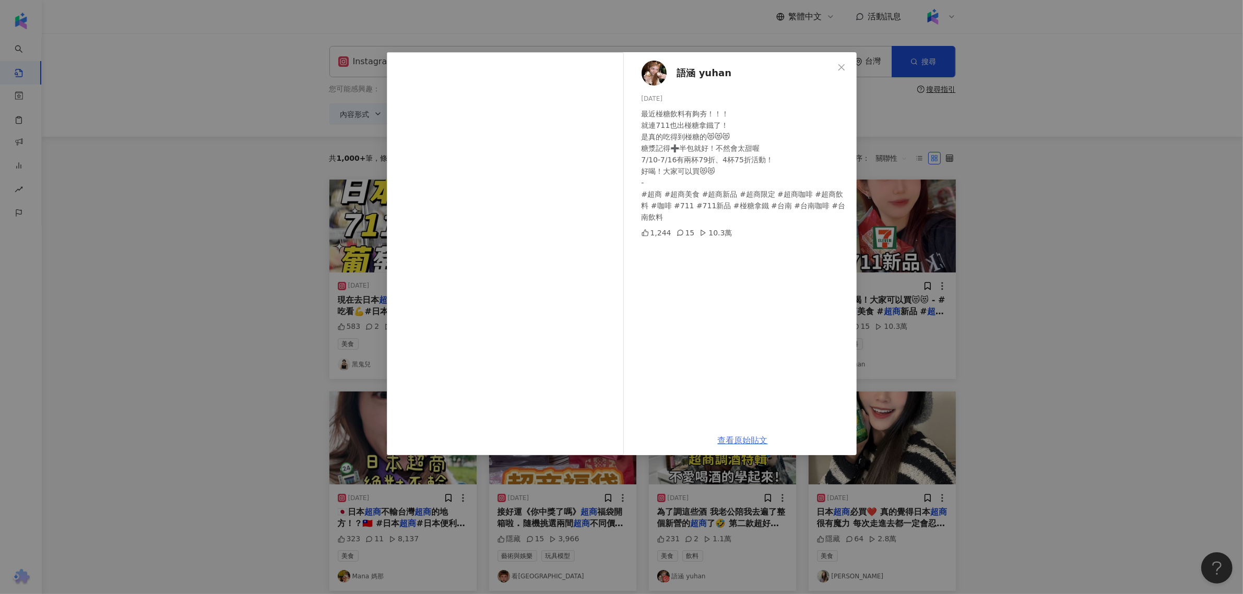
click at [737, 444] on link "查看原始貼文" at bounding box center [743, 440] width 50 height 10
click at [1018, 254] on div "語涵 yuhan 2024/7/11 最近椪糖飲料有夠夯！！！ 就連711也出椪糖拿鐵了！ 是真的吃得到椪糖的😻😻😻 糖漿記得➕半包就好！不然會太甜喔 7/1…" at bounding box center [621, 297] width 1243 height 594
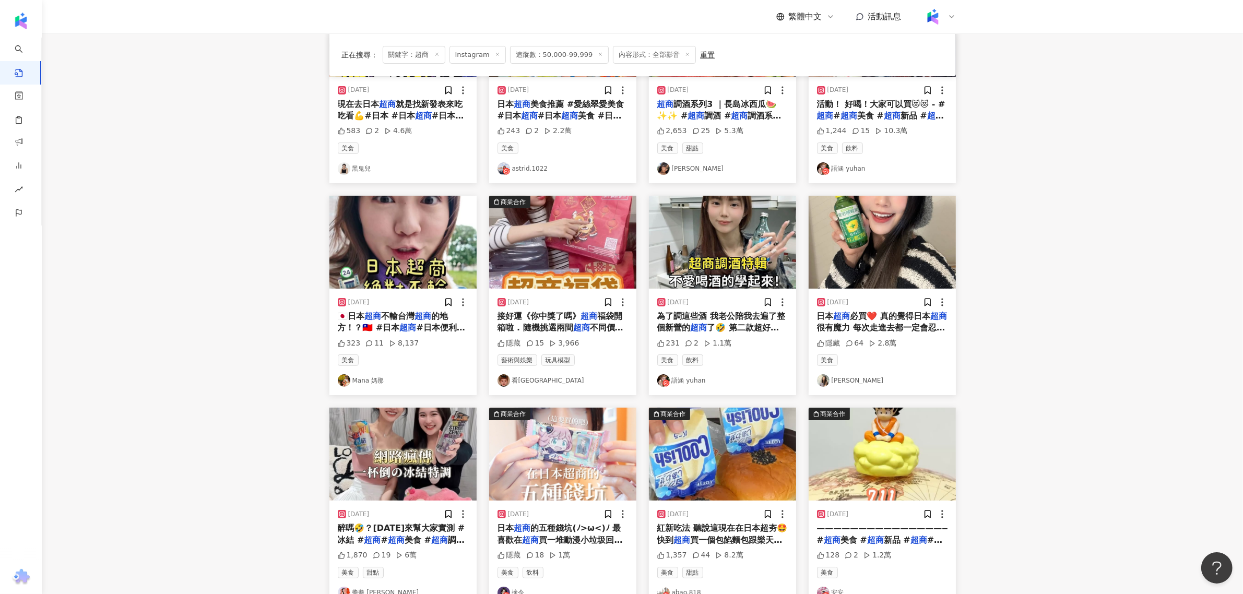
scroll to position [326, 0]
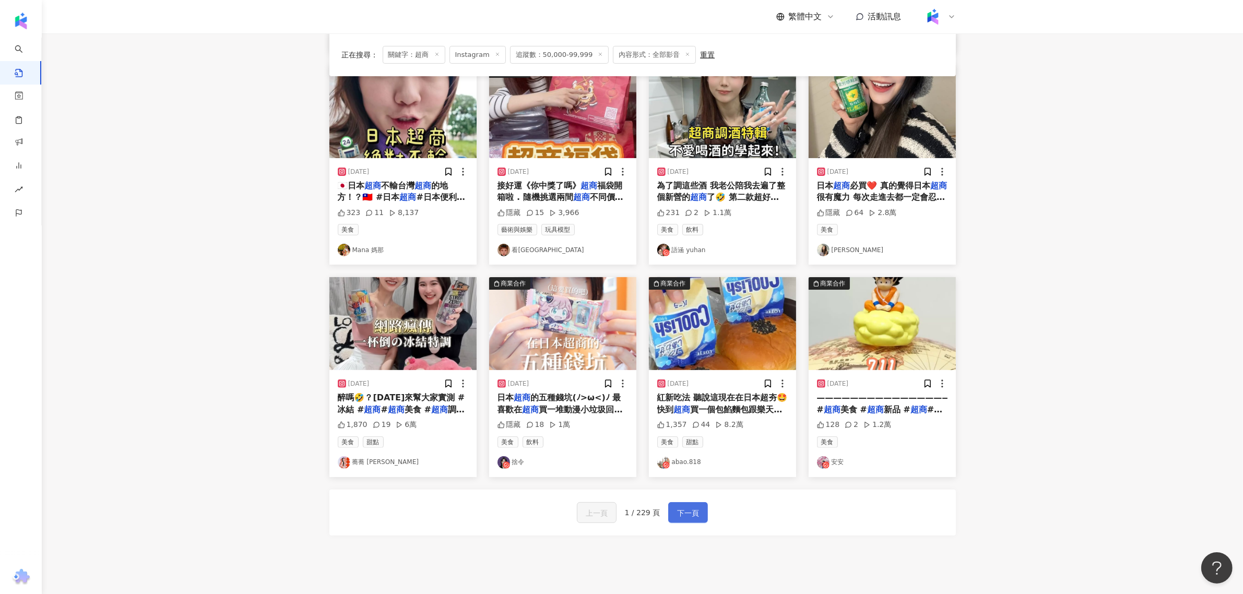
click at [689, 512] on span "下一頁" at bounding box center [688, 513] width 22 height 13
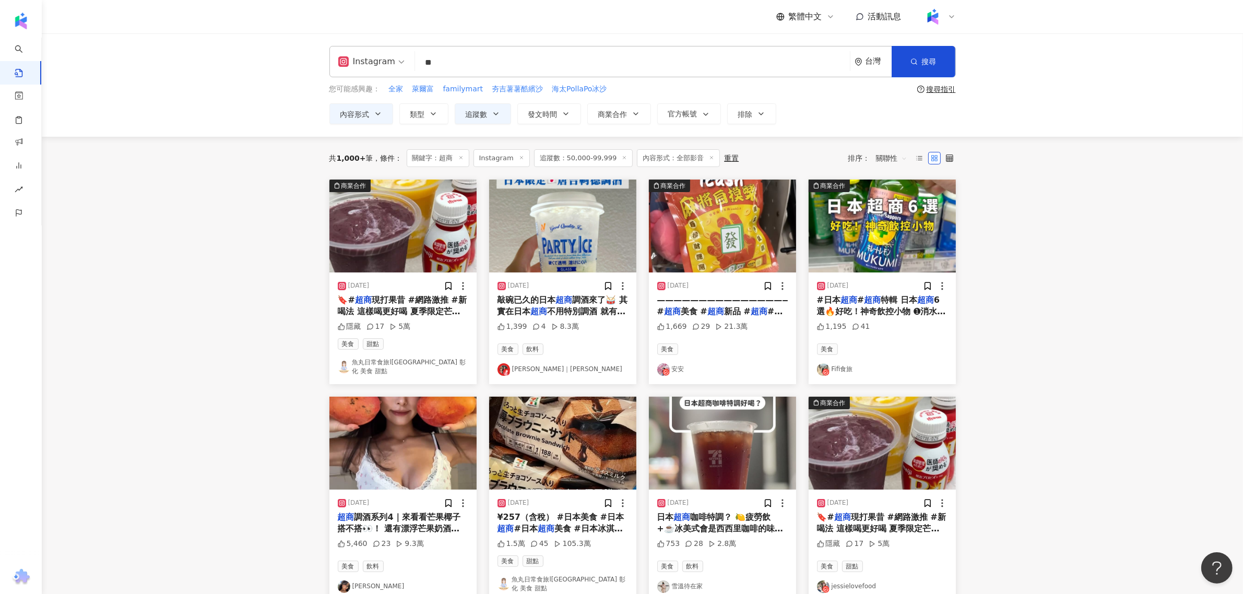
scroll to position [410, 0]
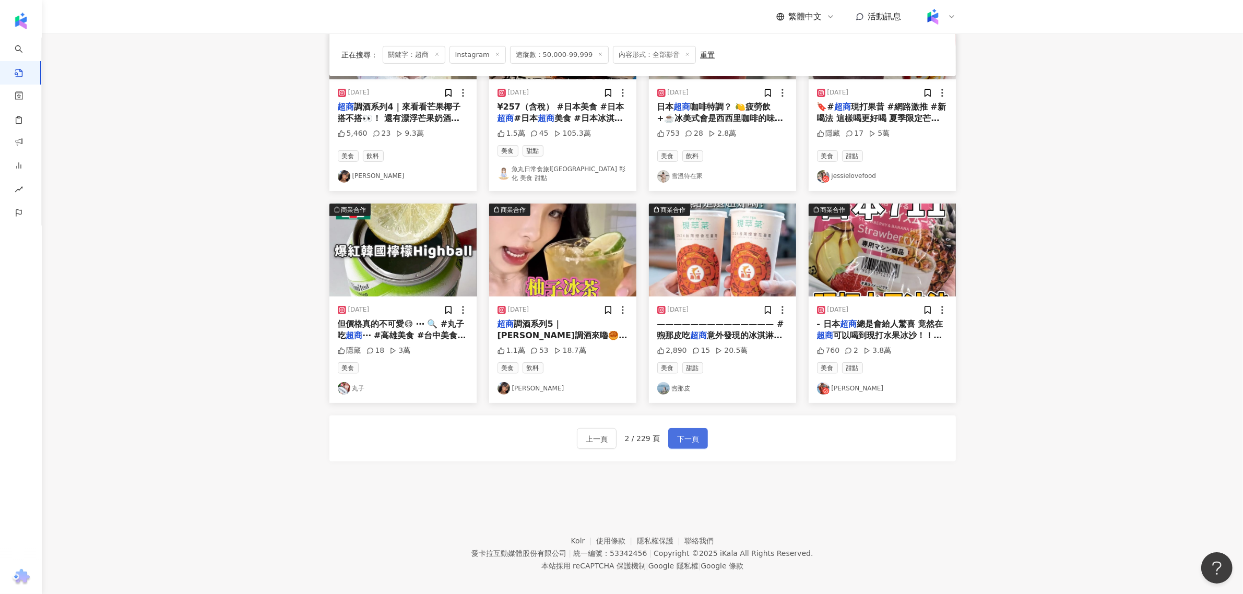
click at [691, 433] on span "下一頁" at bounding box center [688, 439] width 22 height 13
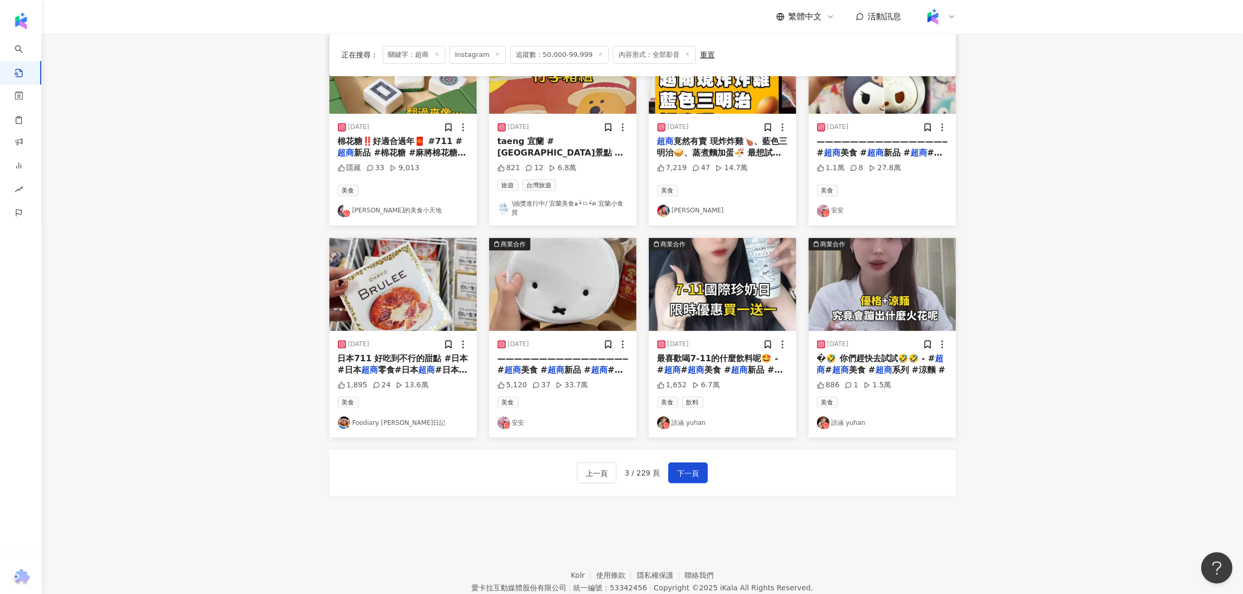
scroll to position [391, 0]
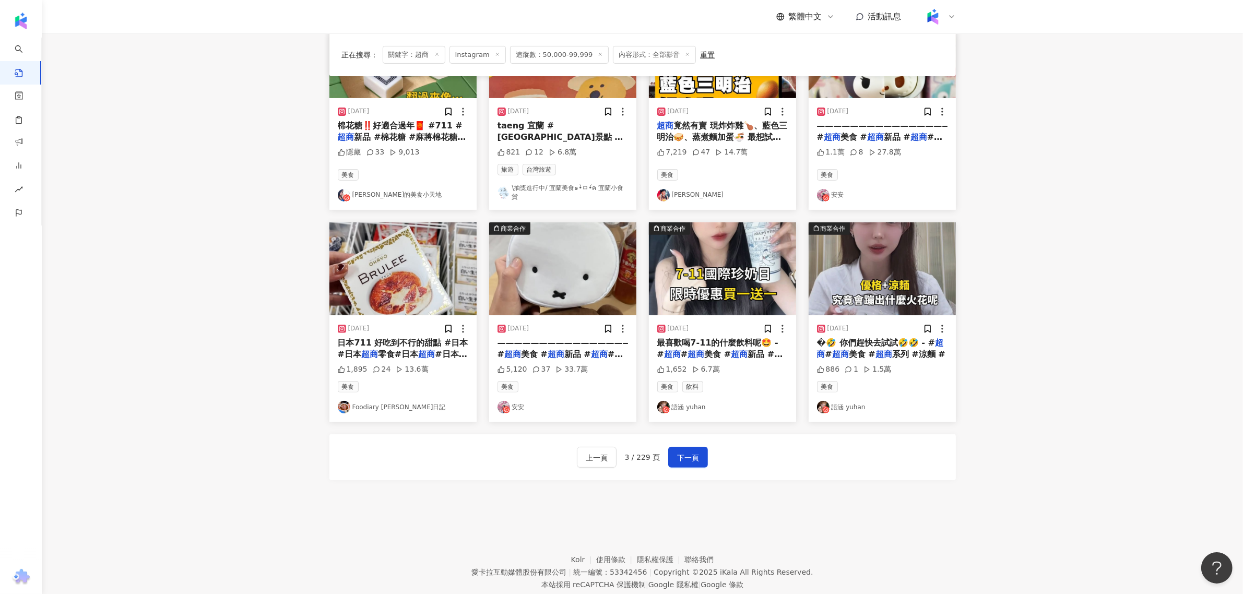
click at [894, 336] on div "2024/5/18 �🤣 你們趕快去試試🤣🤣 - # 超商 # 超商 美食 # 超商 系列 #涼麵 # 886 1 1.5萬 美食 語涵 yuhan" at bounding box center [882, 368] width 147 height 106
click at [884, 349] on mark "超商" at bounding box center [883, 354] width 17 height 10
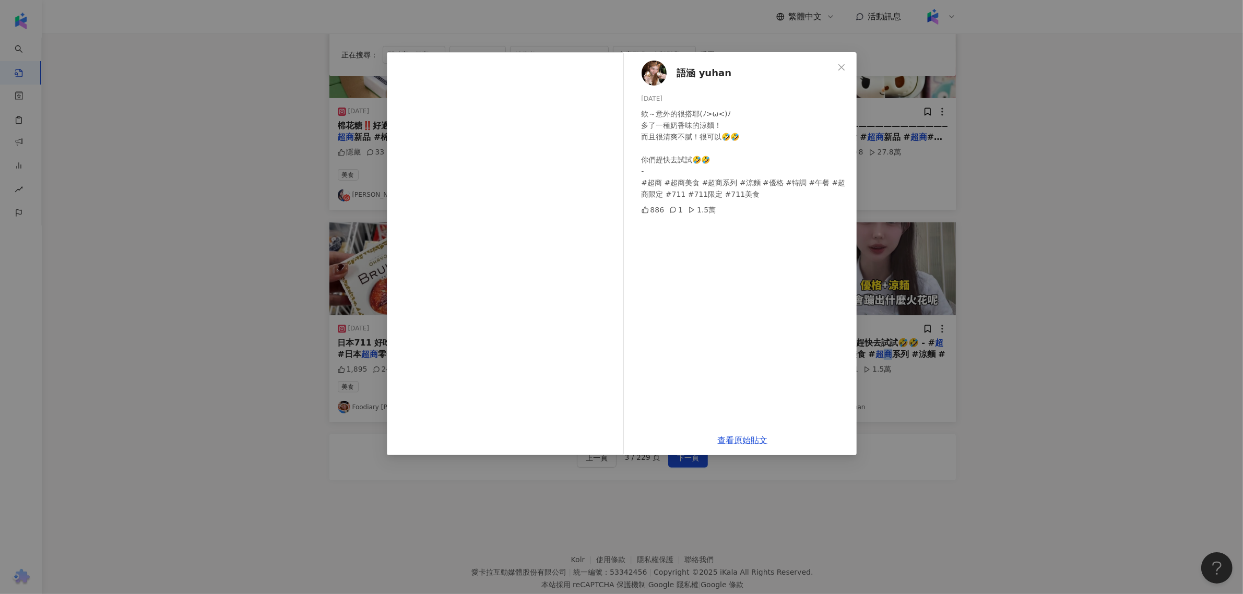
click at [696, 71] on span "語涵 yuhan" at bounding box center [704, 73] width 55 height 15
drag, startPoint x: 1086, startPoint y: 230, endPoint x: 1060, endPoint y: 231, distance: 26.1
click at [1081, 230] on div "語涵 yuhan 2024/5/18 欸～意外的很搭耶(ﾉ>ω<)ﾉ 多了一種奶香味的涼麵！ 而且很清爽不膩！很可以🤣🤣 你們趕快去試試🤣🤣 - #超商 #超…" at bounding box center [621, 297] width 1243 height 594
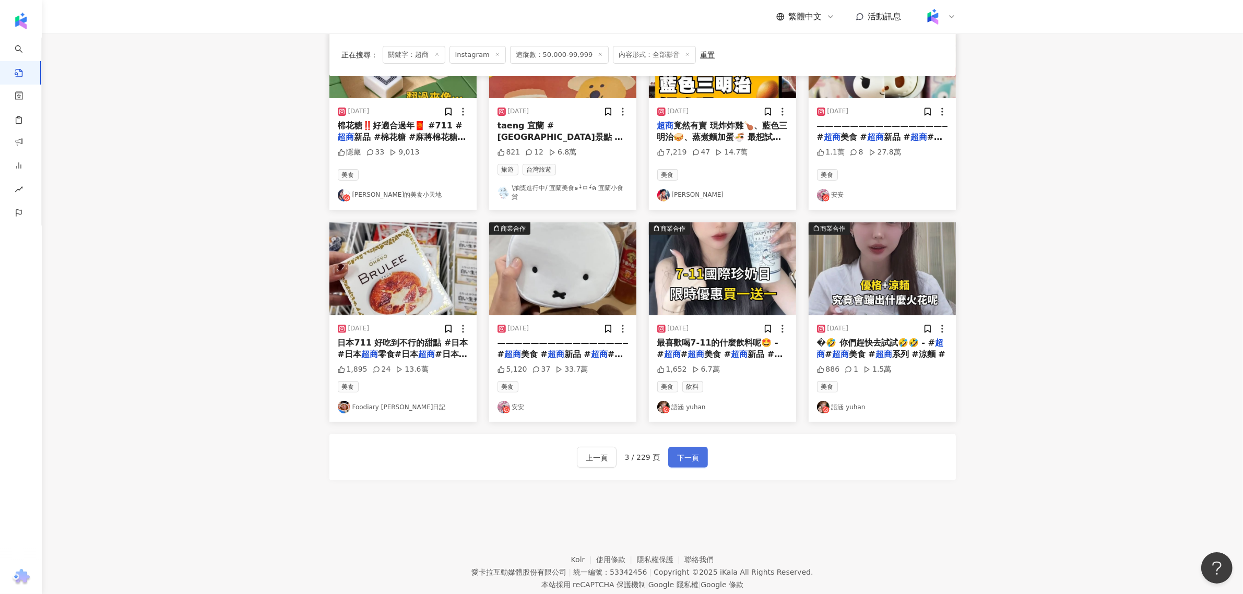
click at [691, 462] on span "下一頁" at bounding box center [688, 458] width 22 height 13
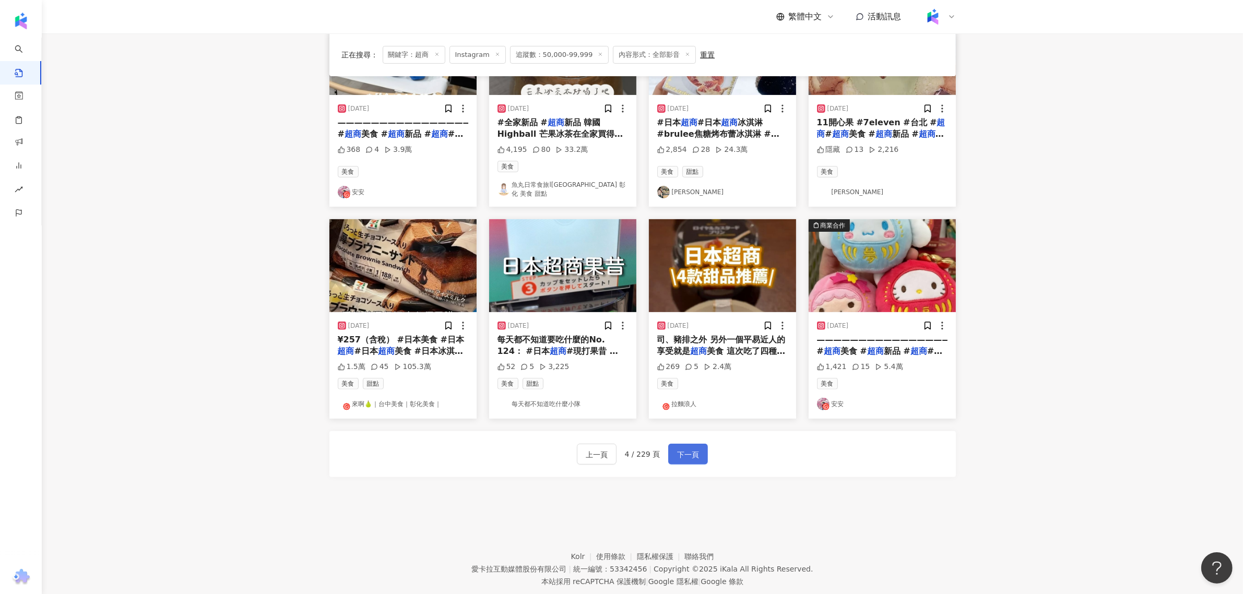
scroll to position [382, 0]
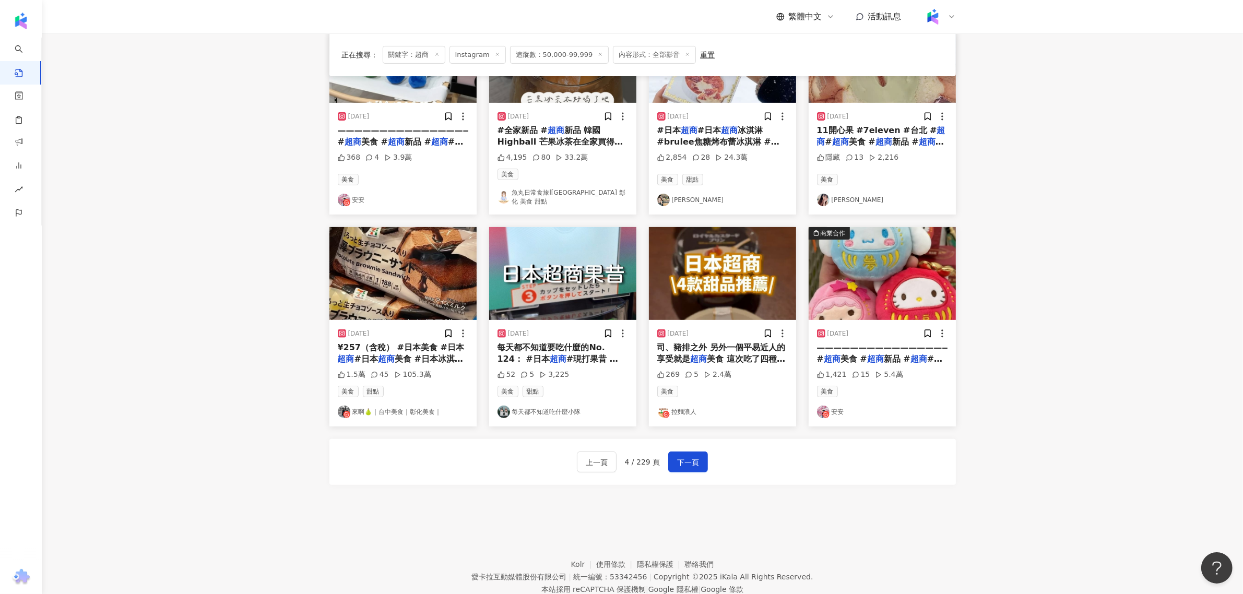
click at [885, 347] on span "—————————————————— #" at bounding box center [892, 352] width 150 height 21
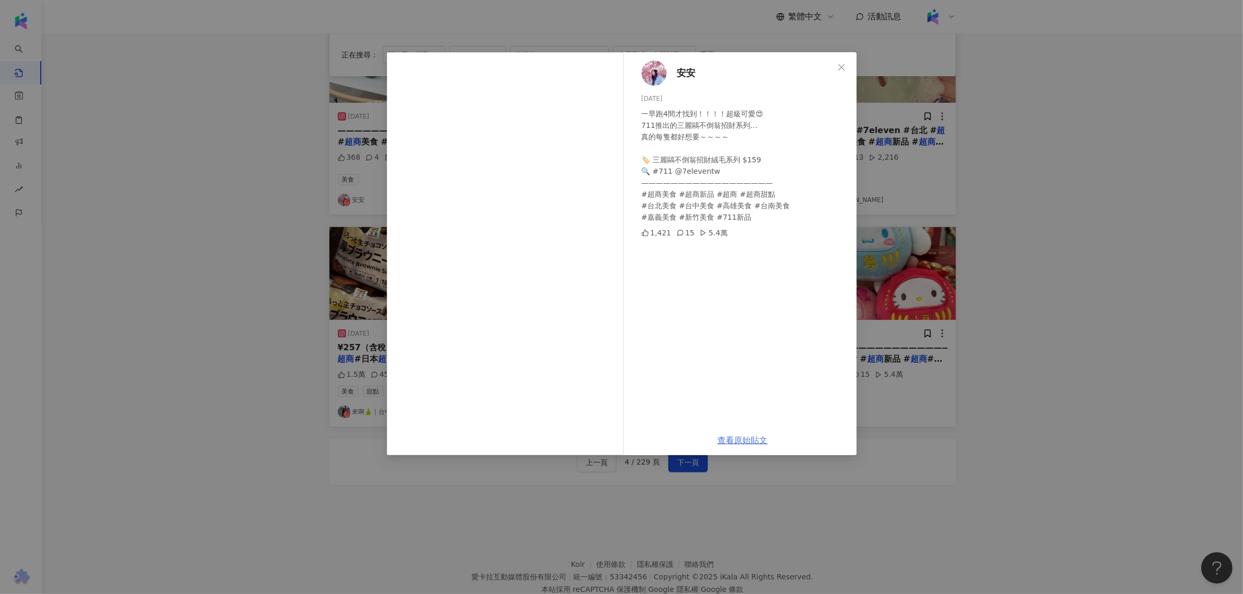
click at [739, 445] on link "查看原始貼文" at bounding box center [743, 440] width 50 height 10
click at [960, 372] on div "安安 2025/1/15 一早跑4間才找到！！！！超級可愛😍 711推出的三麗鷗不倒翁招財系列… 真的每隻都好想要～～～～ 🏷️ 三麗鷗不倒翁招財絨毛系列 $…" at bounding box center [621, 297] width 1243 height 594
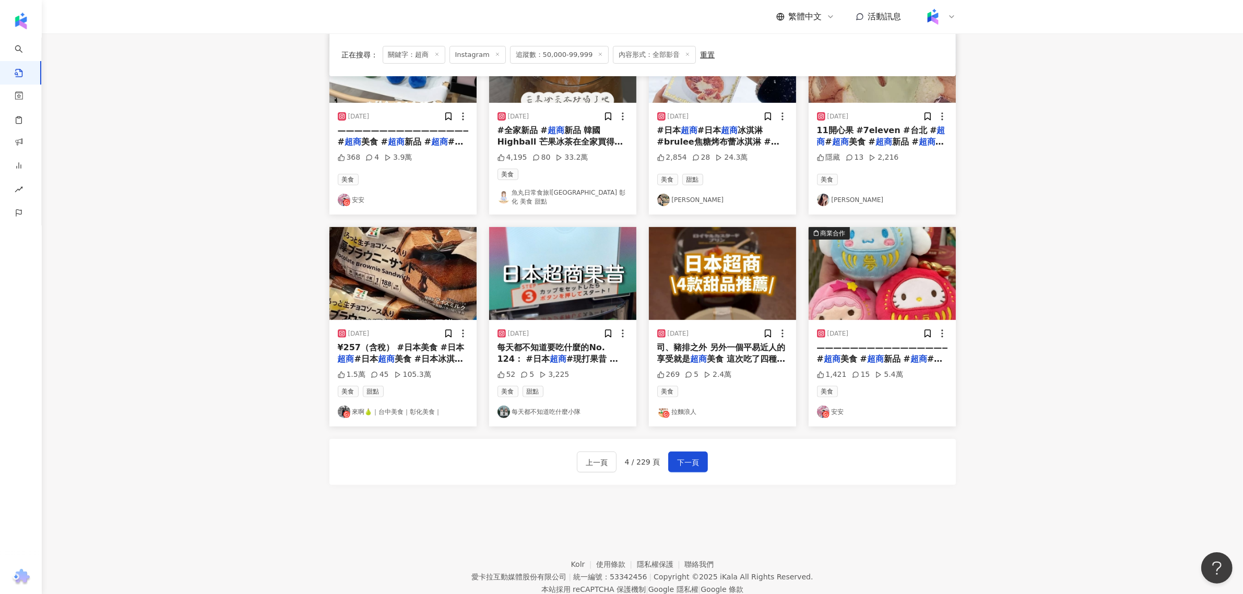
click at [690, 411] on link "拉麵浪人" at bounding box center [722, 412] width 130 height 13
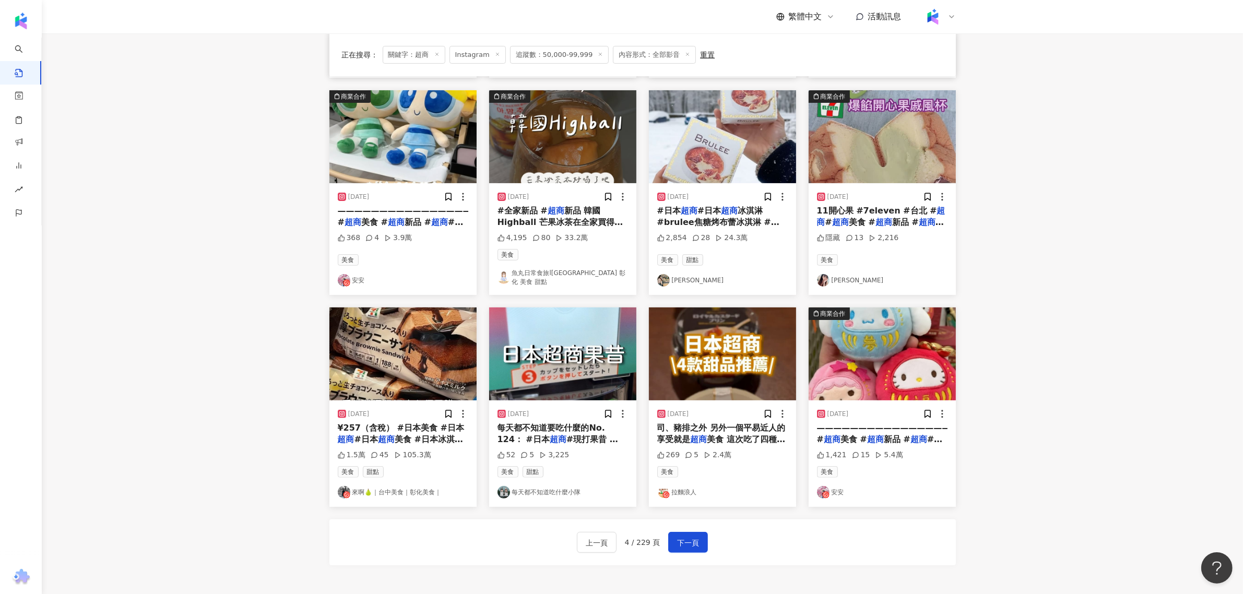
scroll to position [55, 0]
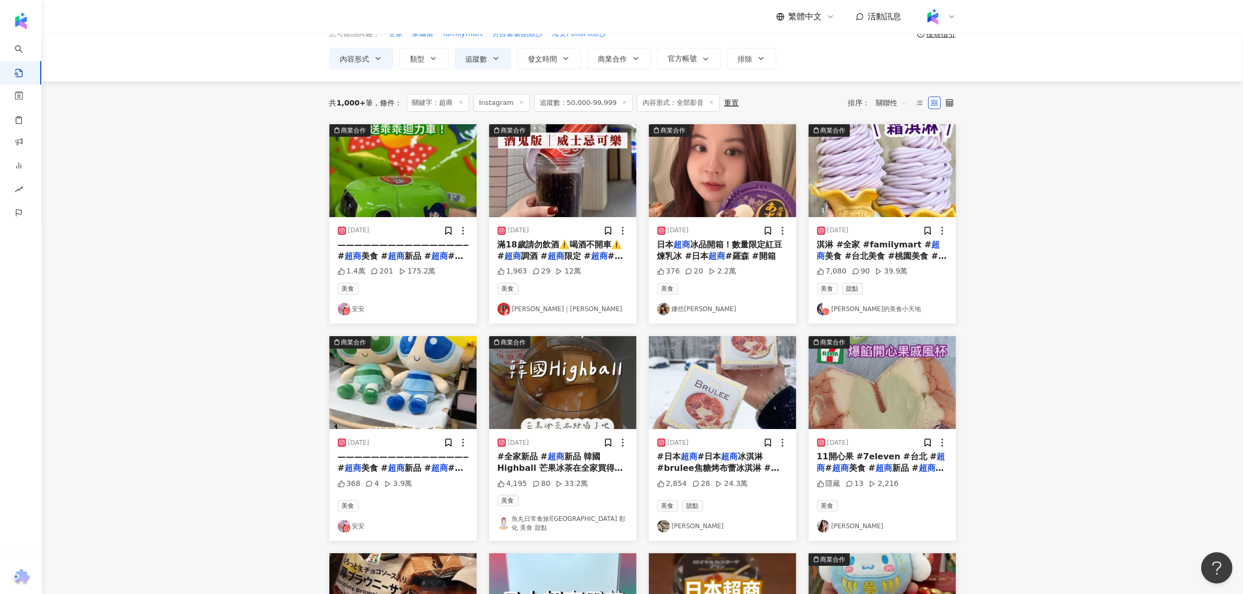
click at [544, 312] on link "Sandra｜珊卓" at bounding box center [562, 309] width 130 height 13
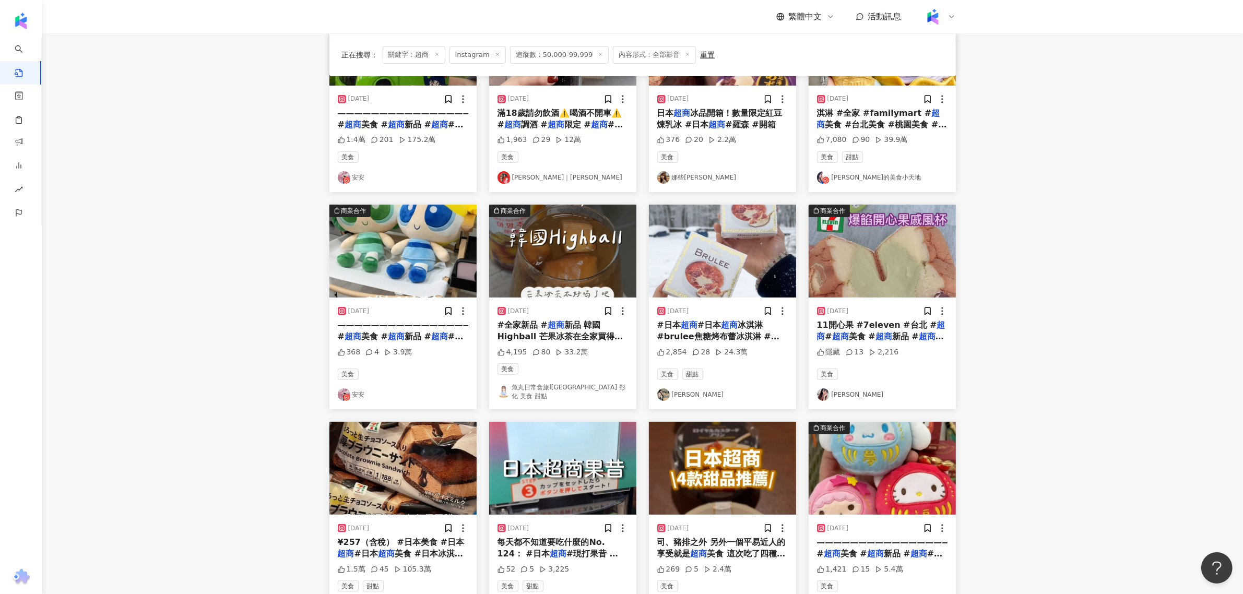
scroll to position [316, 0]
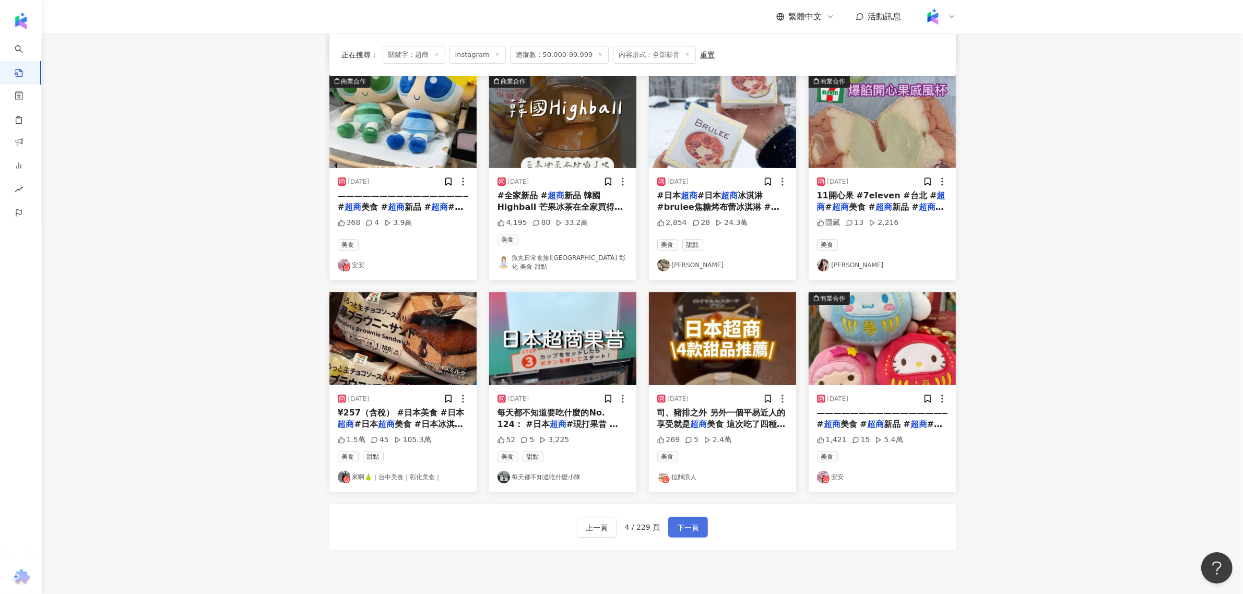
click at [678, 521] on span "下一頁" at bounding box center [688, 527] width 22 height 13
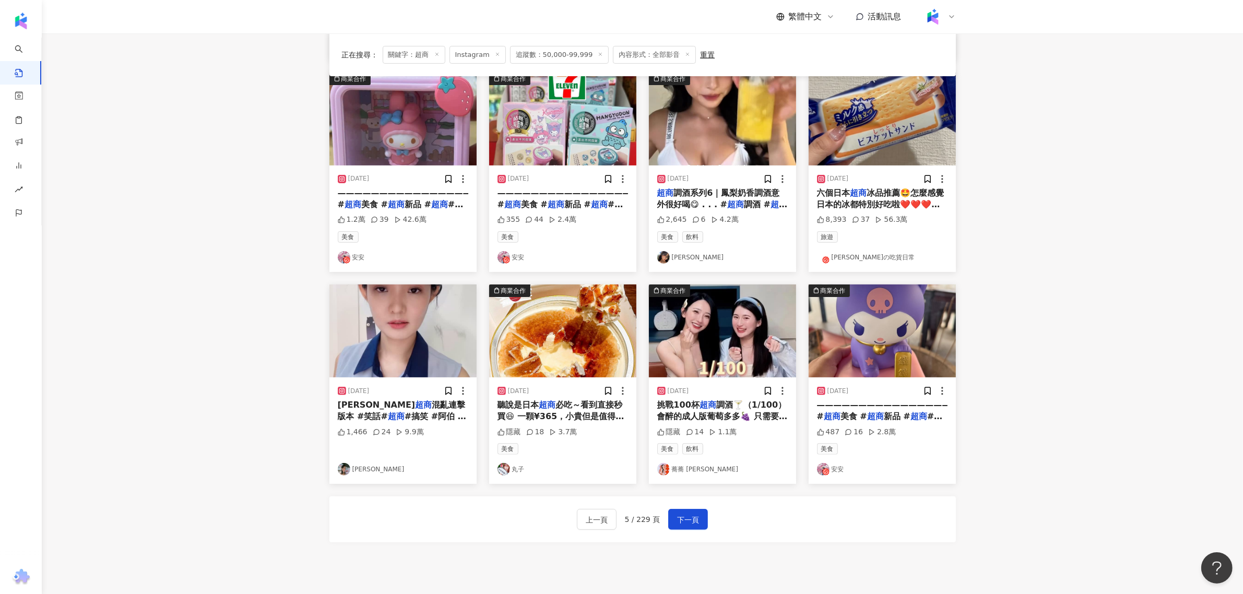
scroll to position [322, 0]
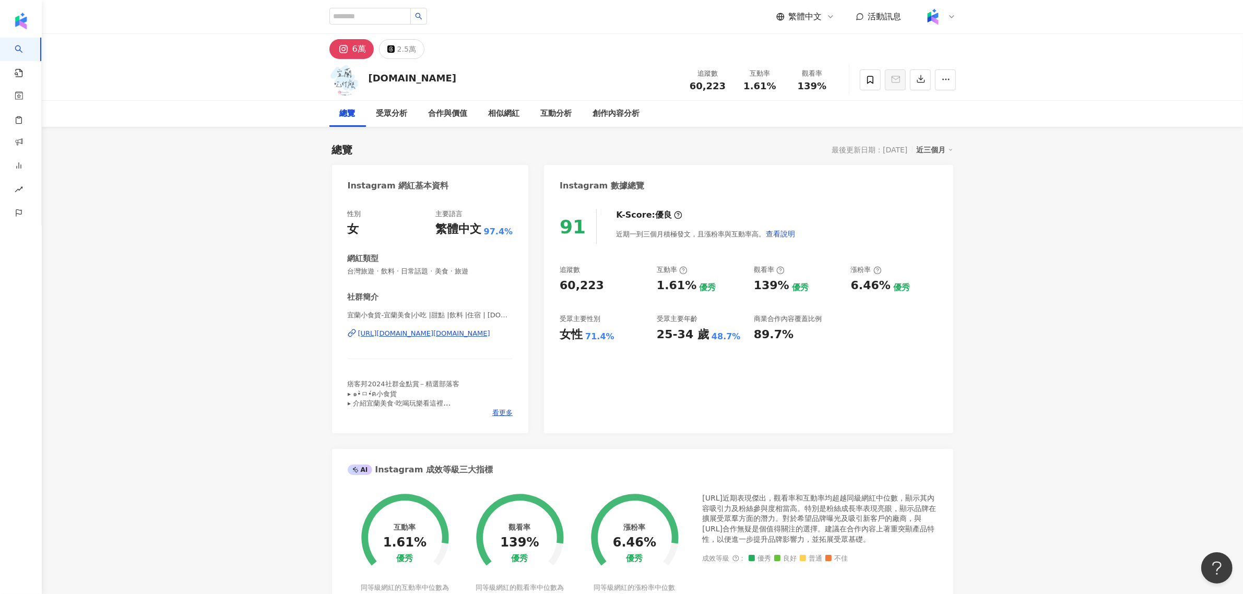
click at [459, 321] on span "宜蘭小食貨-宜蘭美食|小吃 |甜點 |飲料 |住宿 | foodeat.tw" at bounding box center [430, 316] width 165 height 10
click at [456, 328] on div "宜蘭小食貨-宜蘭美食|小吃 |甜點 |飲料 |住宿 | foodeat.tw https://www.instagram.com/foodeat.tw/" at bounding box center [430, 341] width 165 height 61
click at [455, 333] on div "https://www.instagram.com/foodeat.tw/" at bounding box center [424, 333] width 132 height 9
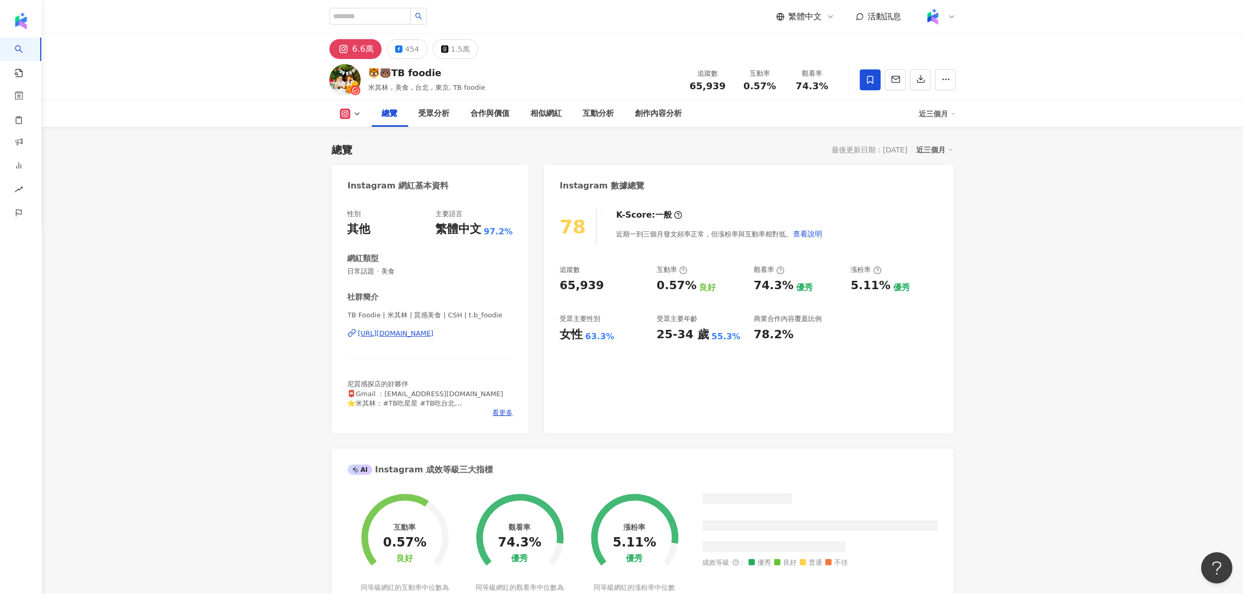
click at [434, 333] on div "[URL][DOMAIN_NAME]" at bounding box center [396, 333] width 76 height 9
